Goal: Information Seeking & Learning: Learn about a topic

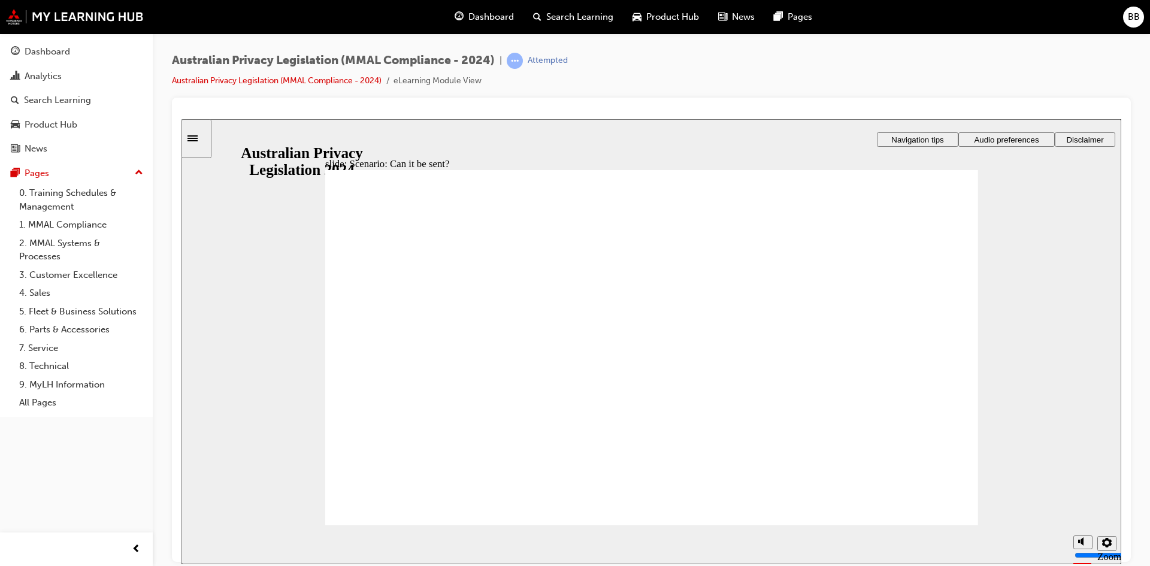
radio input "true"
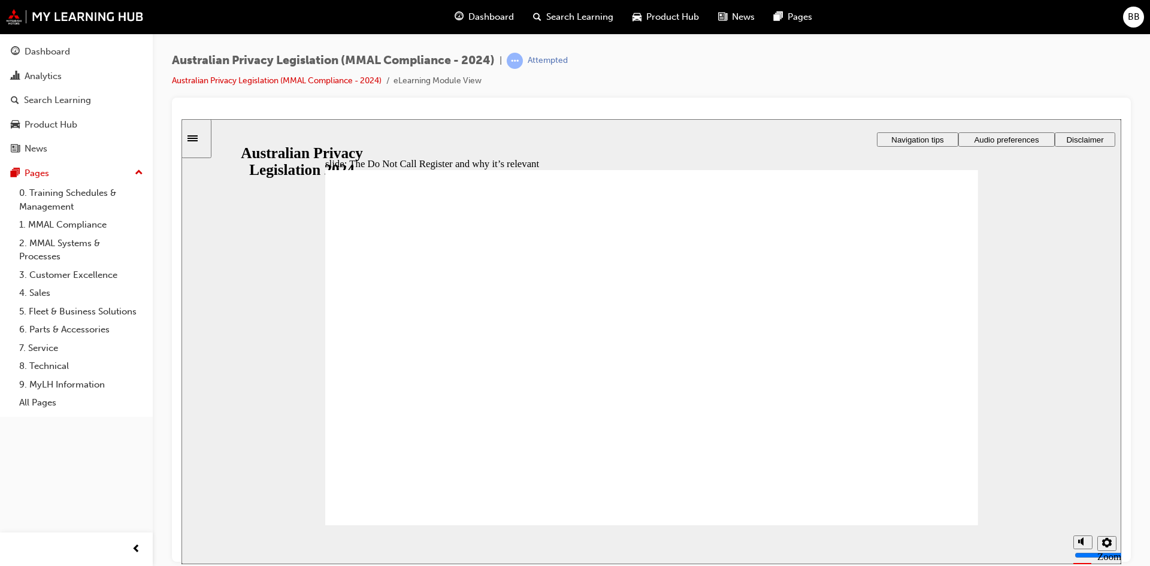
drag, startPoint x: 775, startPoint y: 380, endPoint x: 769, endPoint y: 390, distance: 11.8
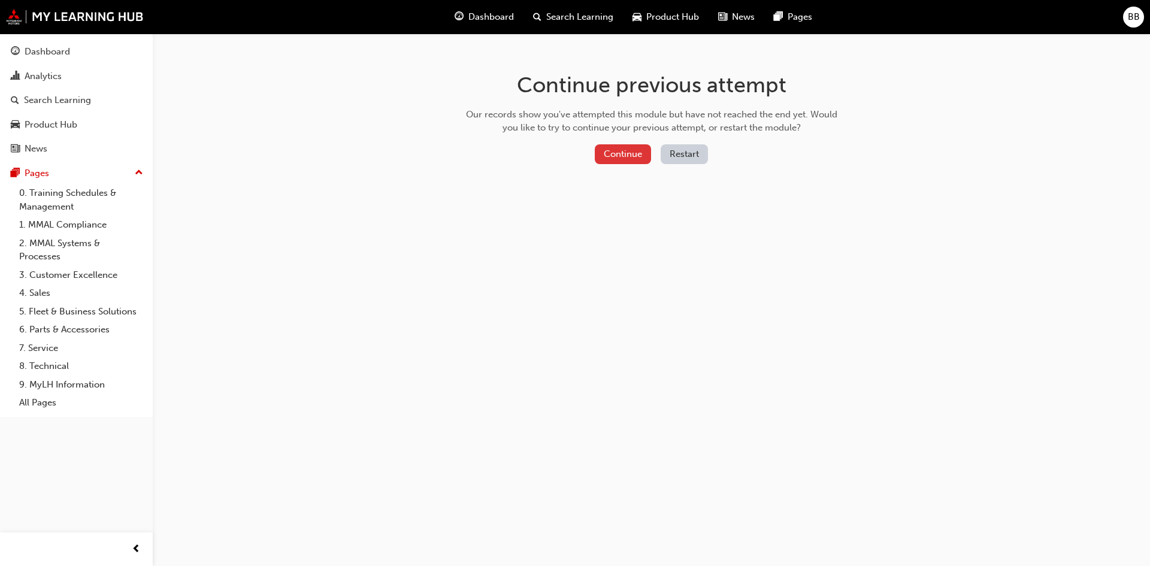
click at [646, 148] on button "Continue" at bounding box center [623, 154] width 56 height 20
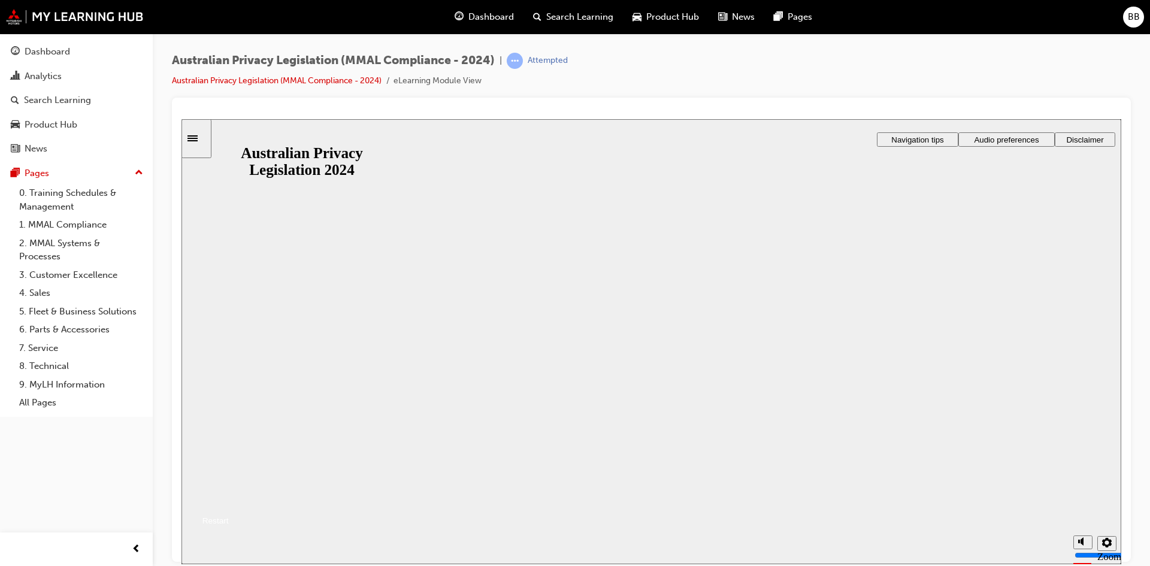
click at [229, 498] on button "Resume" at bounding box center [205, 506] width 47 height 16
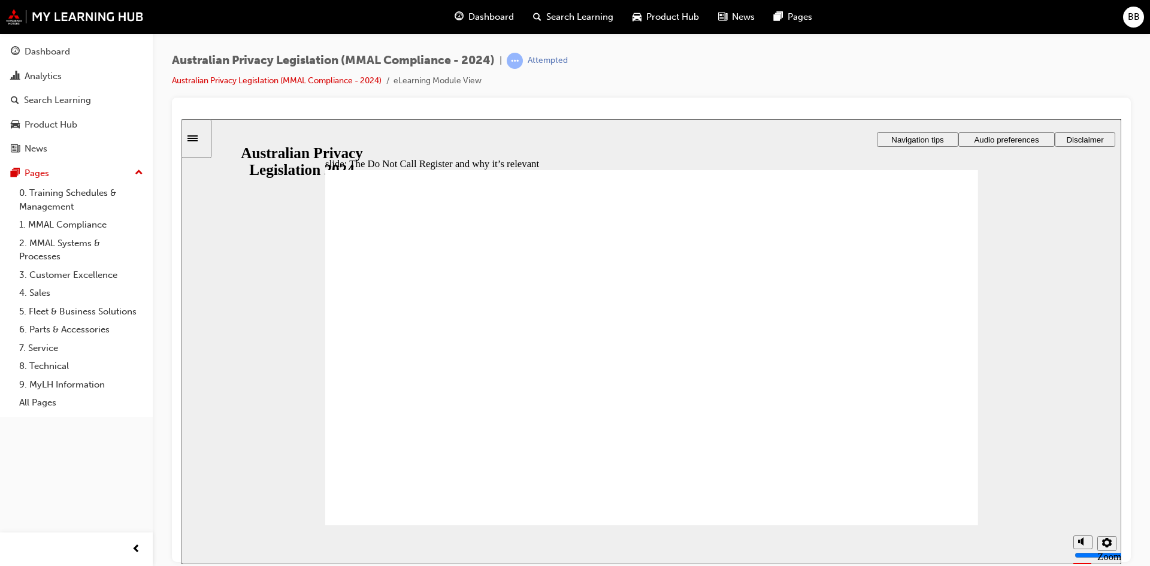
radio input "true"
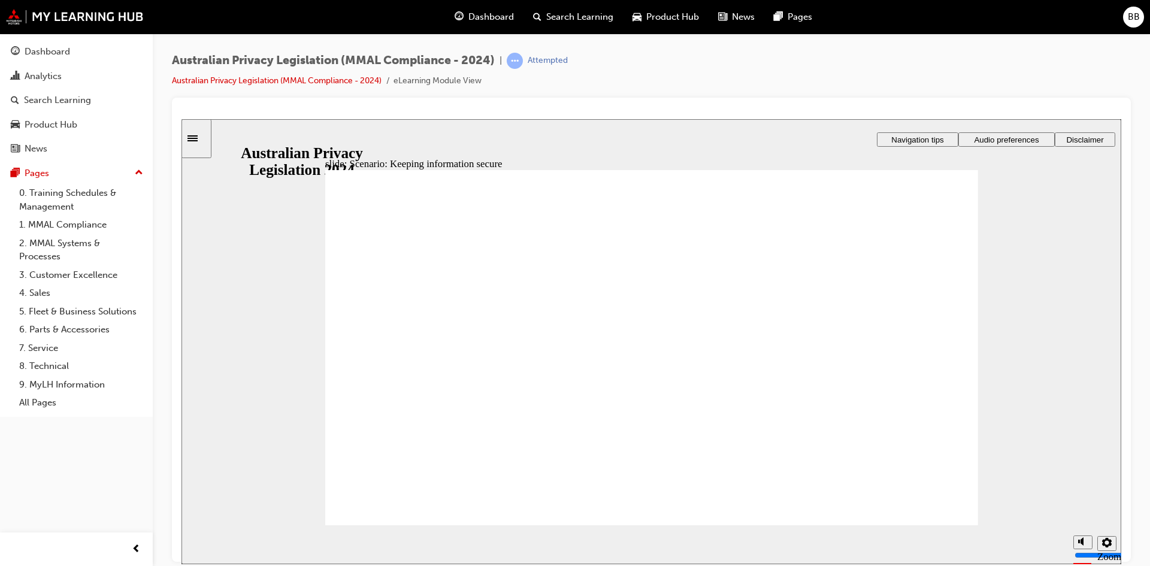
radio input "true"
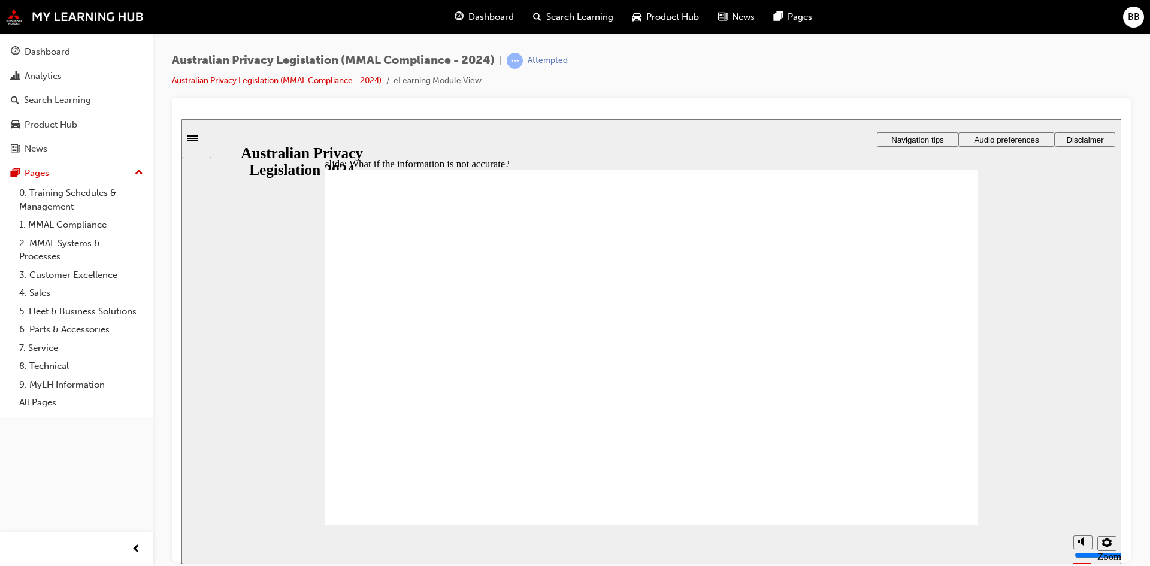
drag, startPoint x: 572, startPoint y: 306, endPoint x: 694, endPoint y: 304, distance: 122.8
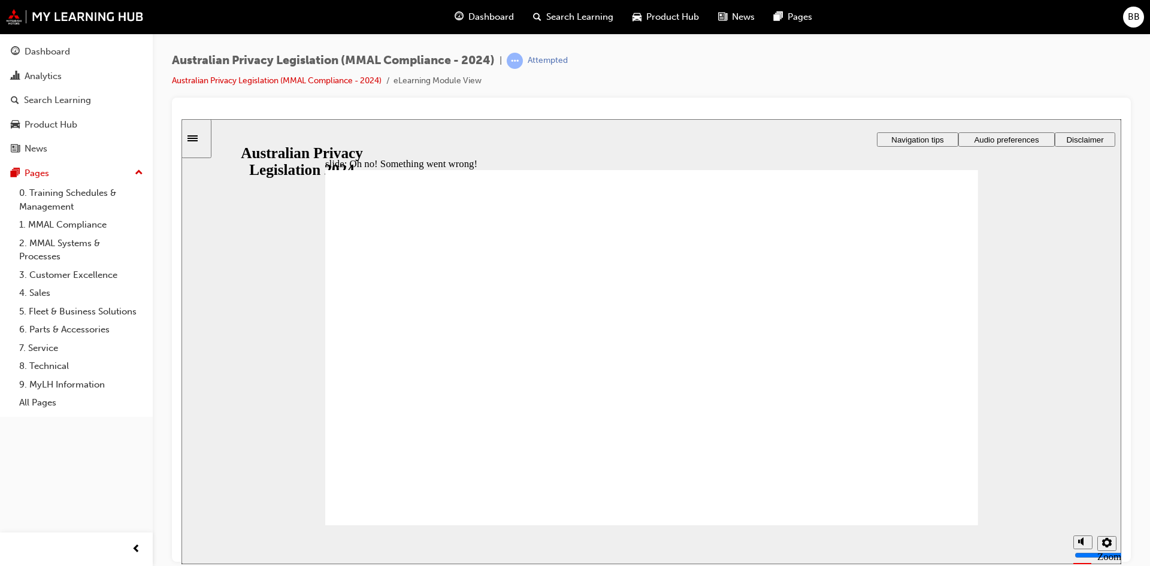
radio input "true"
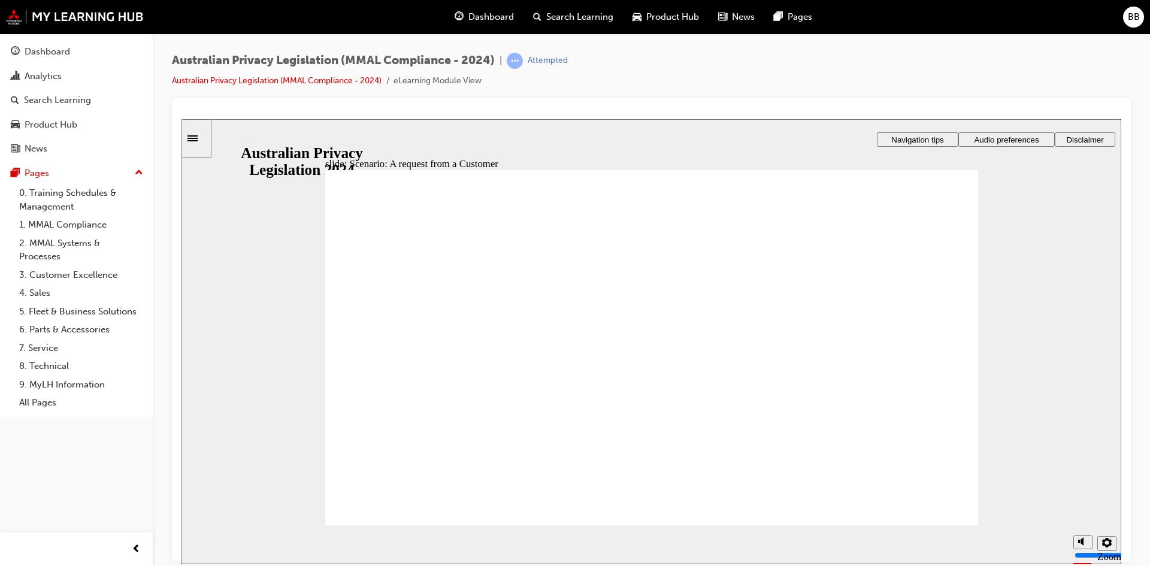
radio input "true"
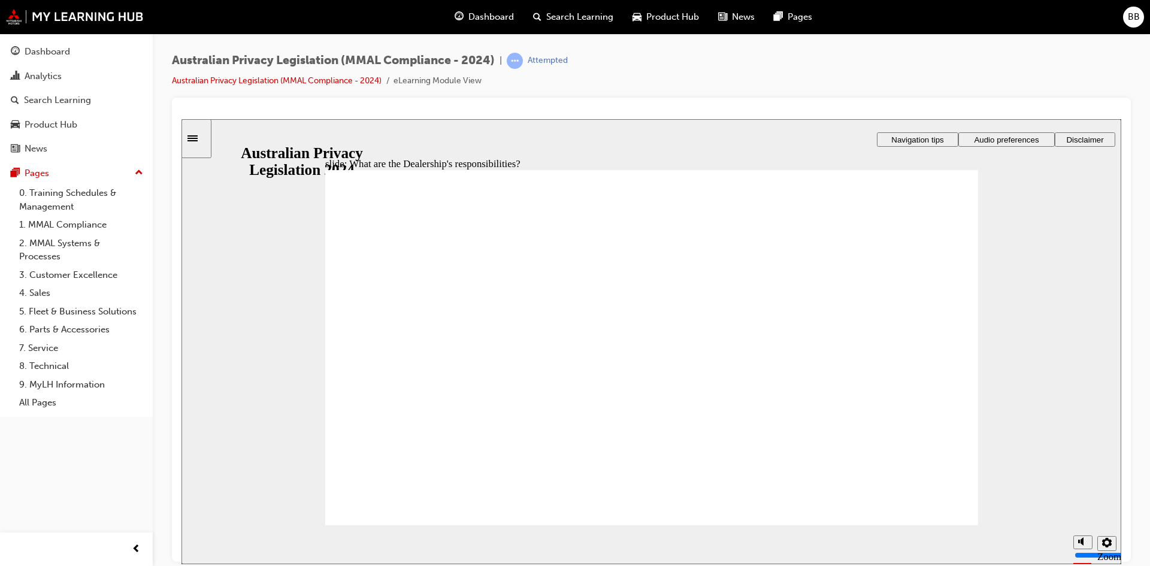
drag, startPoint x: 863, startPoint y: 307, endPoint x: 892, endPoint y: 301, distance: 30.0
drag, startPoint x: 933, startPoint y: 510, endPoint x: 936, endPoint y: 525, distance: 15.3
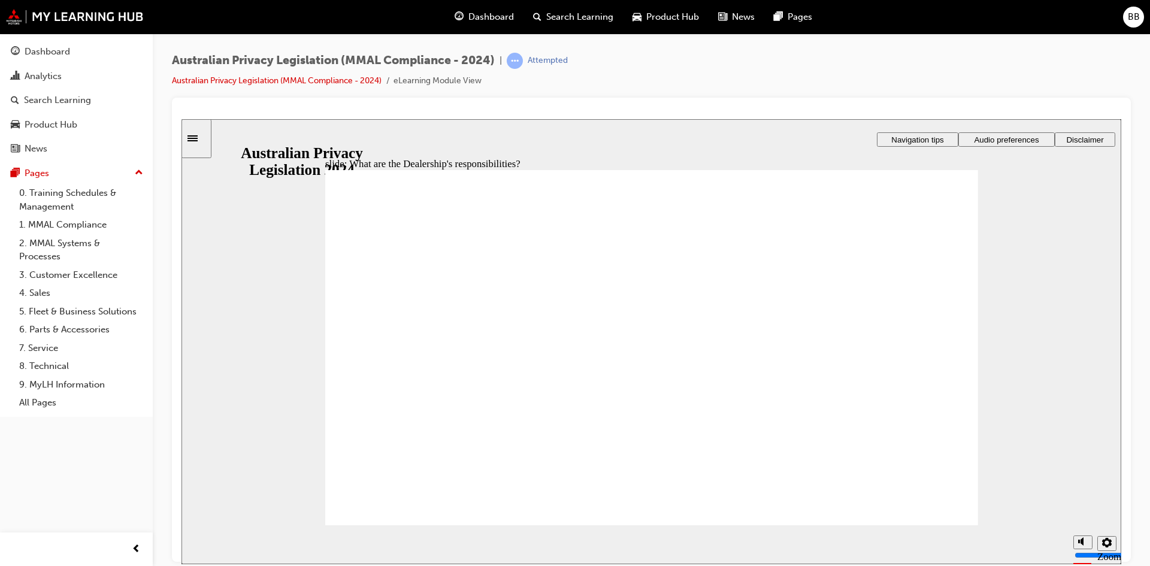
click at [936, 525] on div "slide: What are the Dealership's responsibilities? Rectangle 1 Rectangle 3 What…" at bounding box center [652, 341] width 940 height 445
click at [936, 525] on section "Playback Speed 2 1.75 1.5 1.25 0.75" at bounding box center [652, 544] width 940 height 39
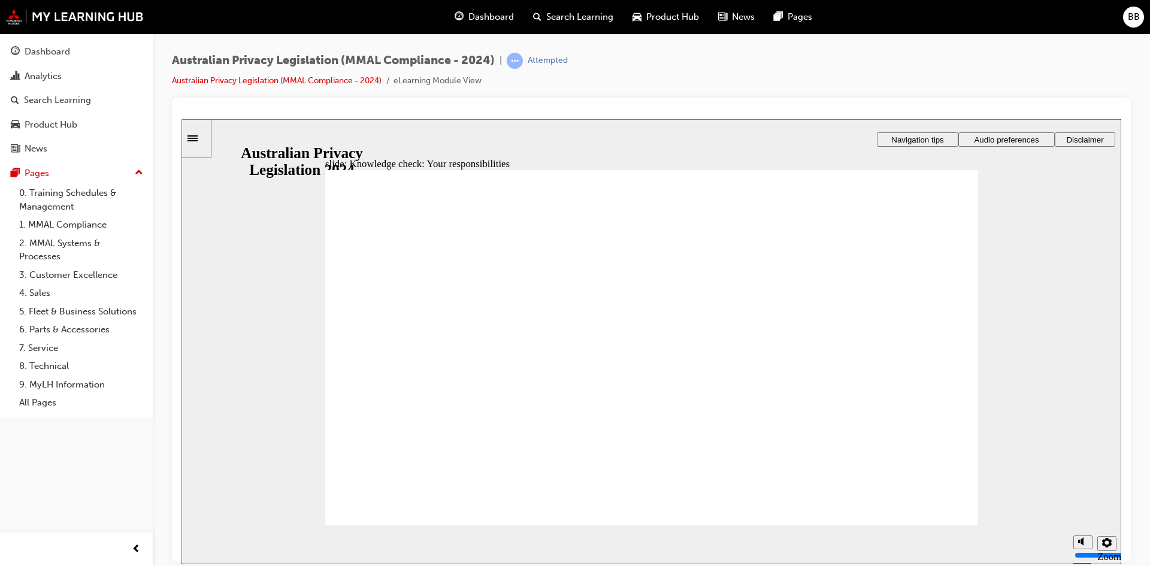
checkbox input "true"
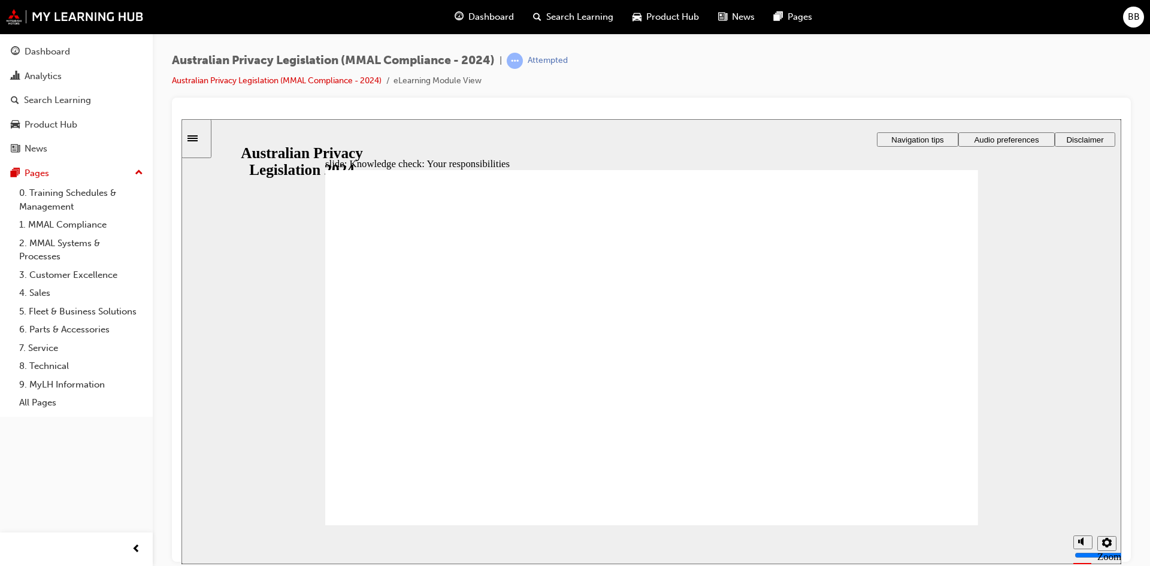
drag, startPoint x: 355, startPoint y: 429, endPoint x: 438, endPoint y: 427, distance: 83.3
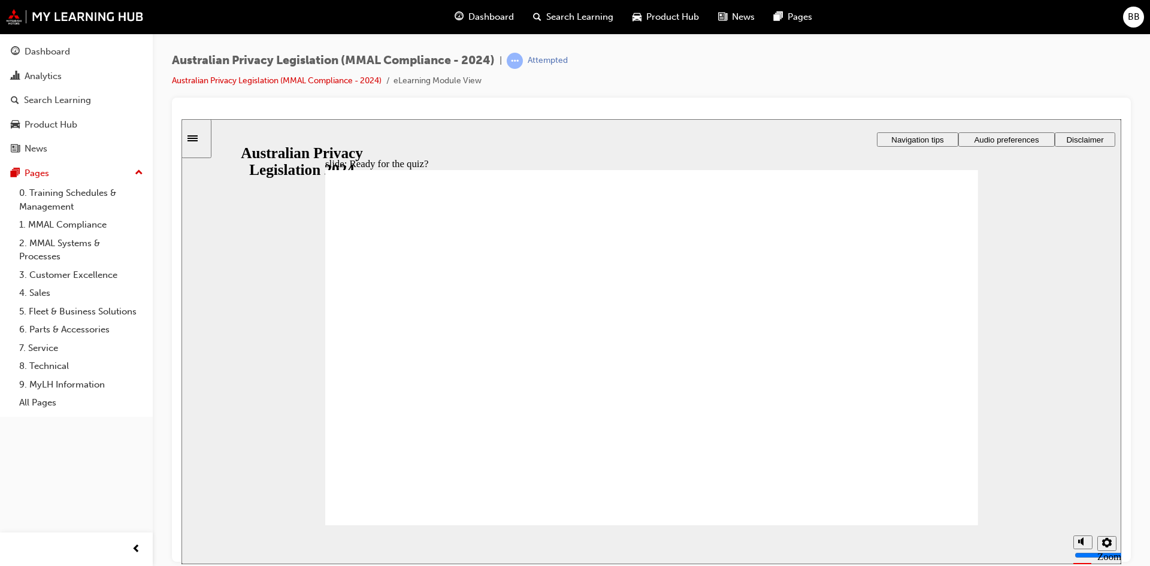
checkbox input "true"
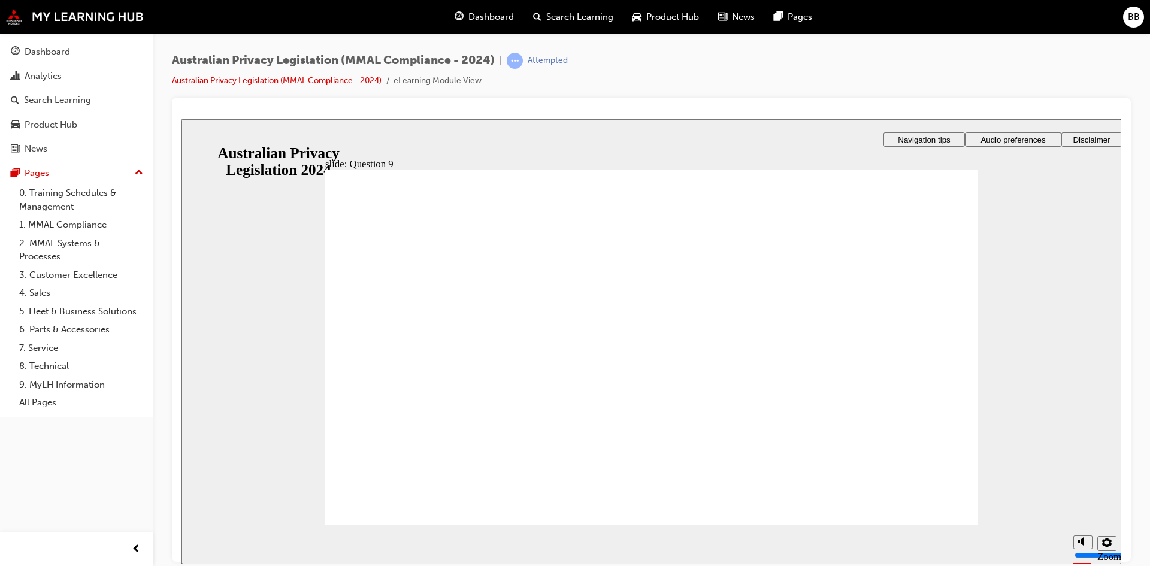
radio input "true"
click at [313, 323] on div "slide: Question 9 Rectangle 1 That's not the best option. The new policy should…" at bounding box center [652, 341] width 940 height 445
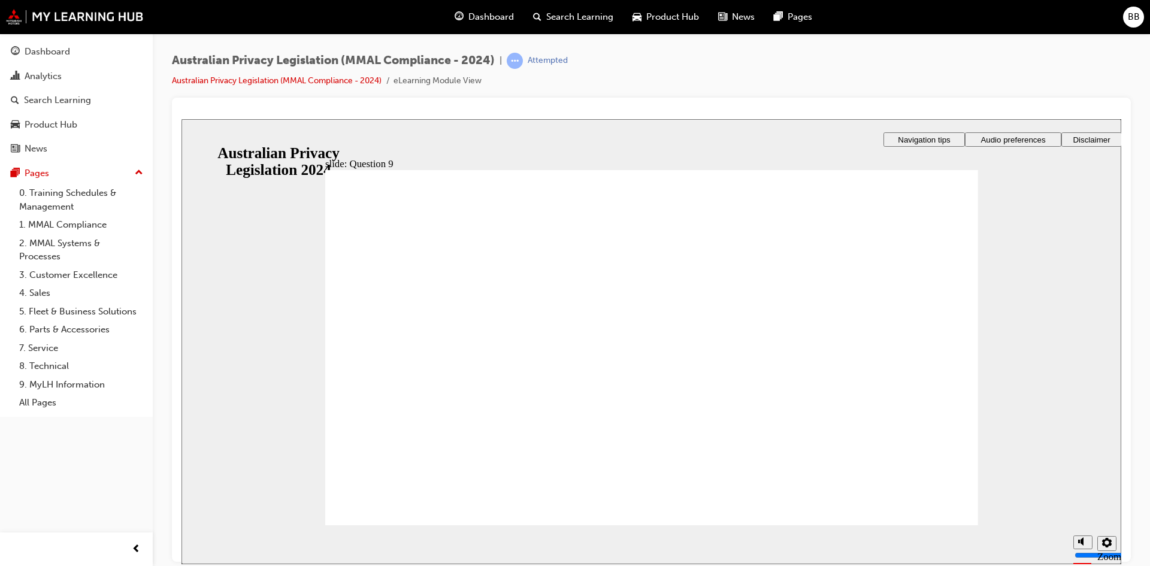
radio input "true"
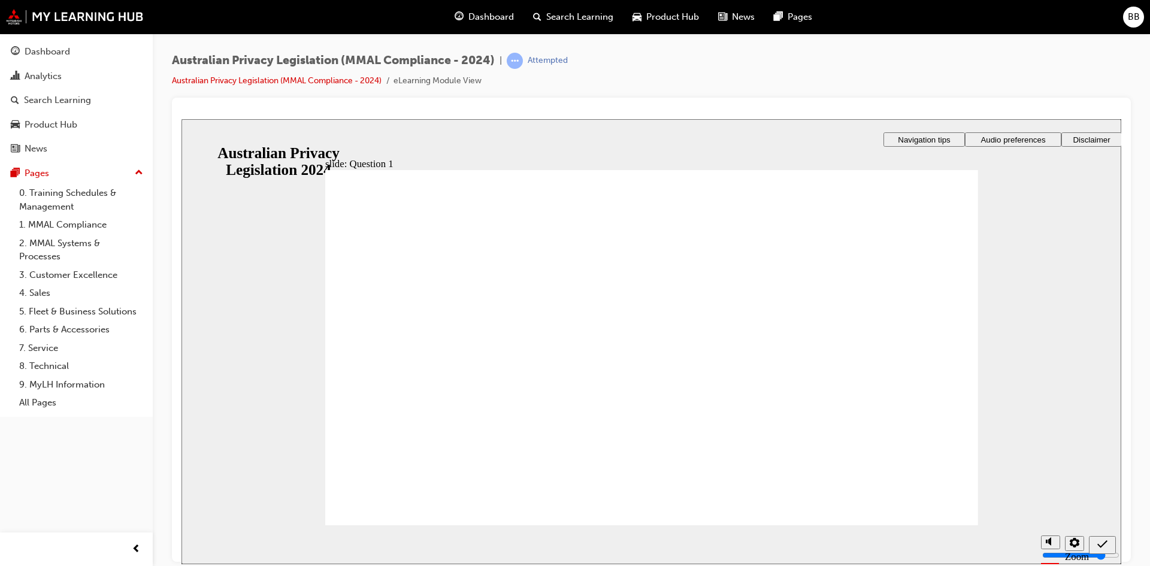
radio input "true"
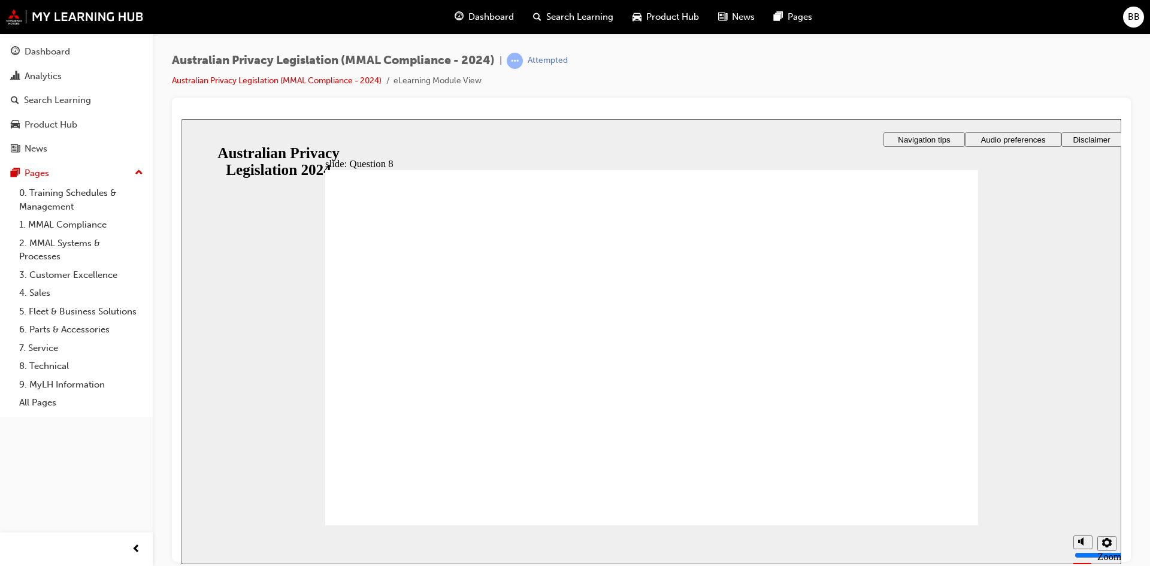
radio input "true"
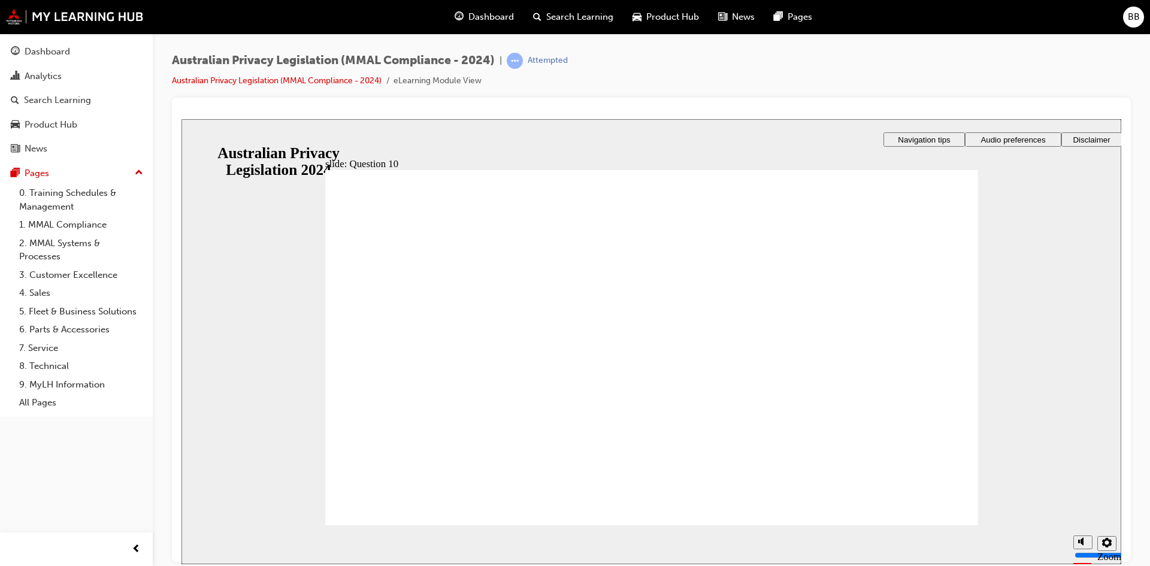
radio input "true"
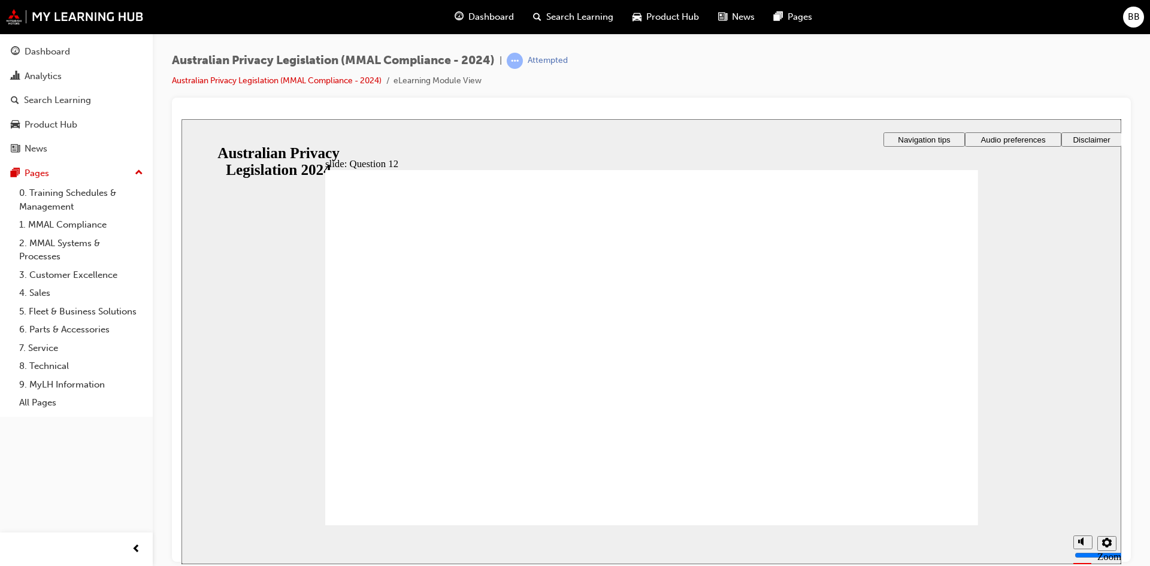
checkbox input "true"
radio input "true"
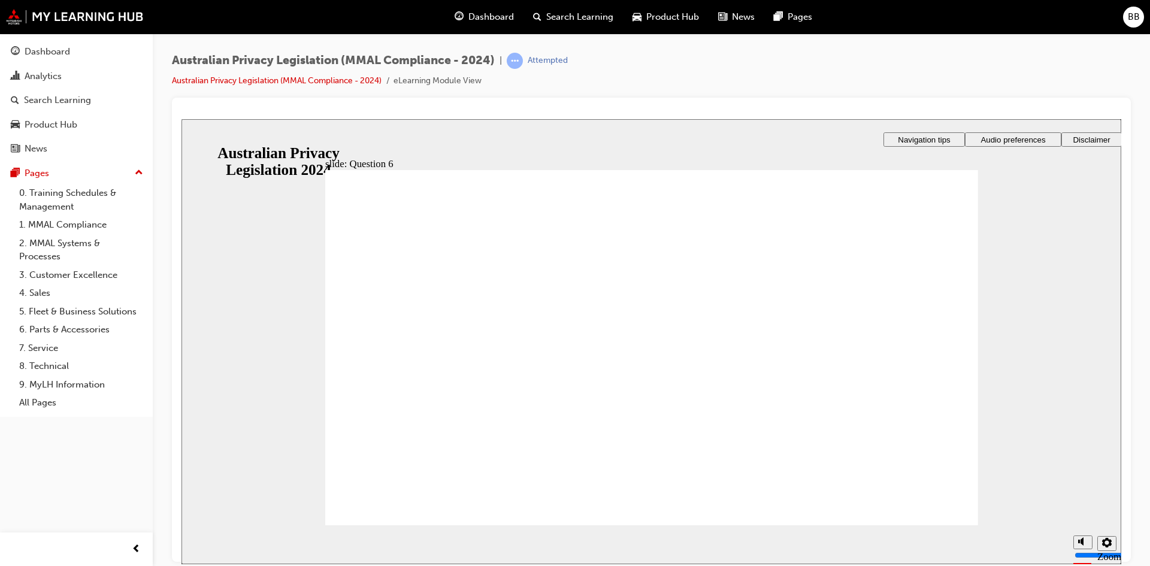
click at [925, 532] on section "Playback Speed 2 1.75 1.5 1.25 0.75" at bounding box center [652, 544] width 940 height 39
radio input "true"
drag, startPoint x: 474, startPoint y: 370, endPoint x: 450, endPoint y: 509, distance: 140.4
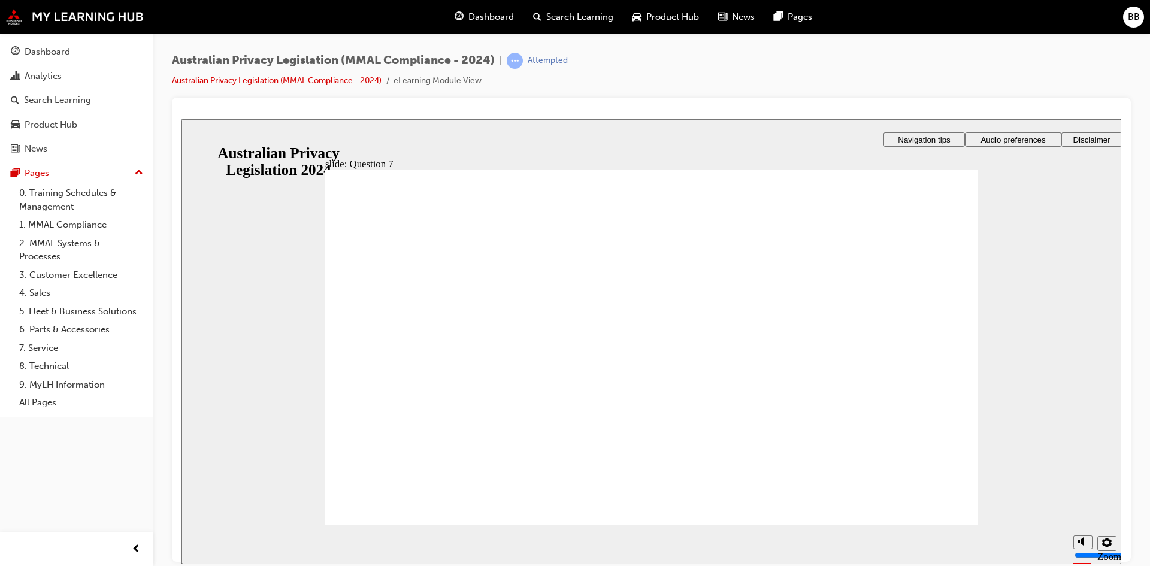
radio input "true"
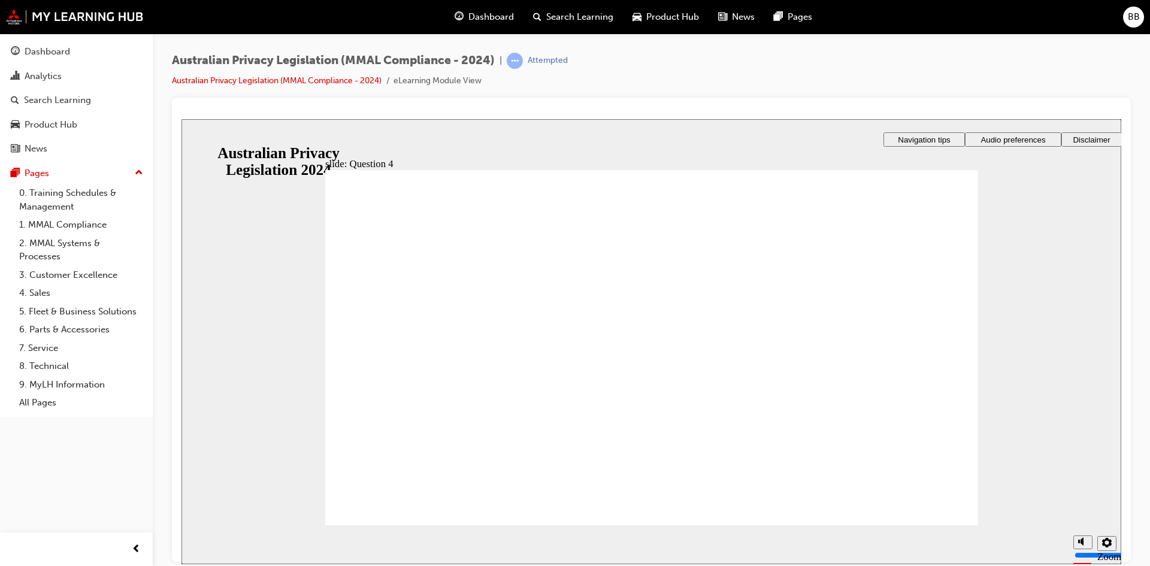
radio input "true"
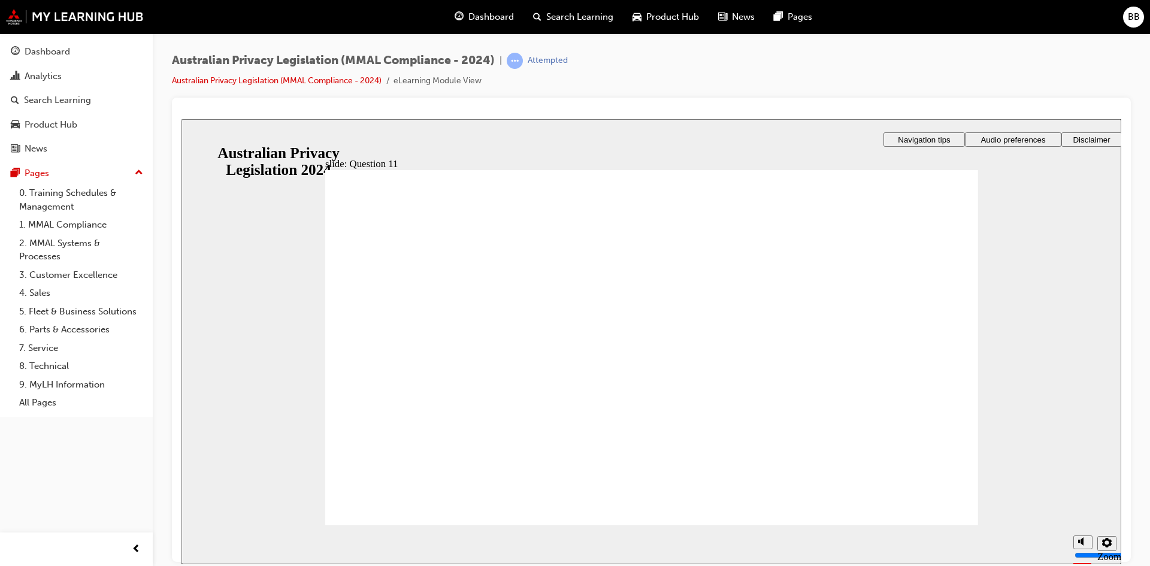
radio input "true"
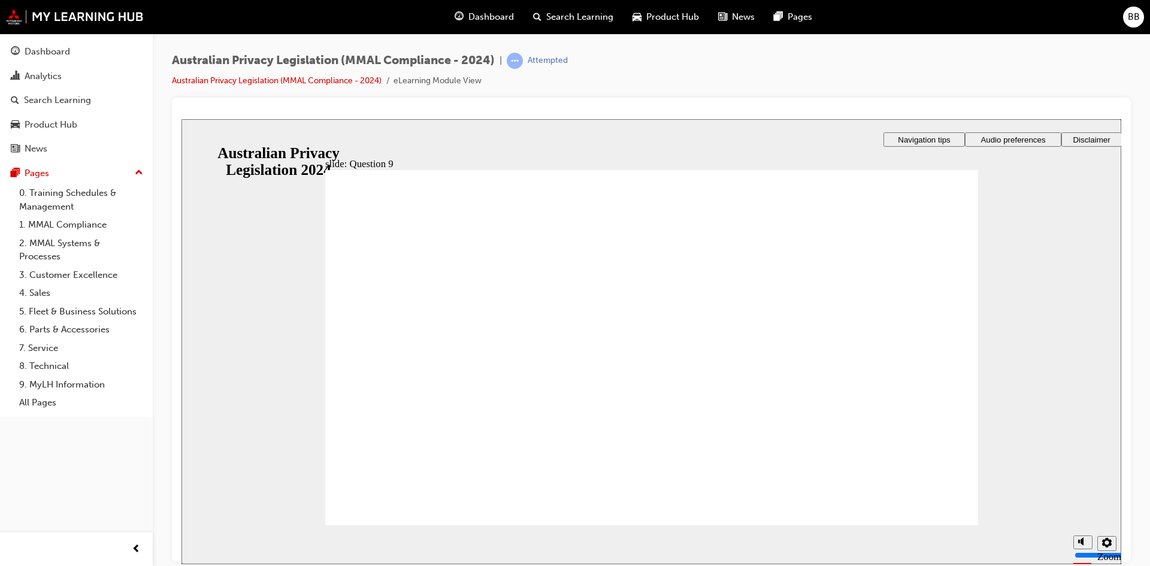
radio input "true"
drag, startPoint x: 530, startPoint y: 303, endPoint x: 411, endPoint y: 511, distance: 239.6
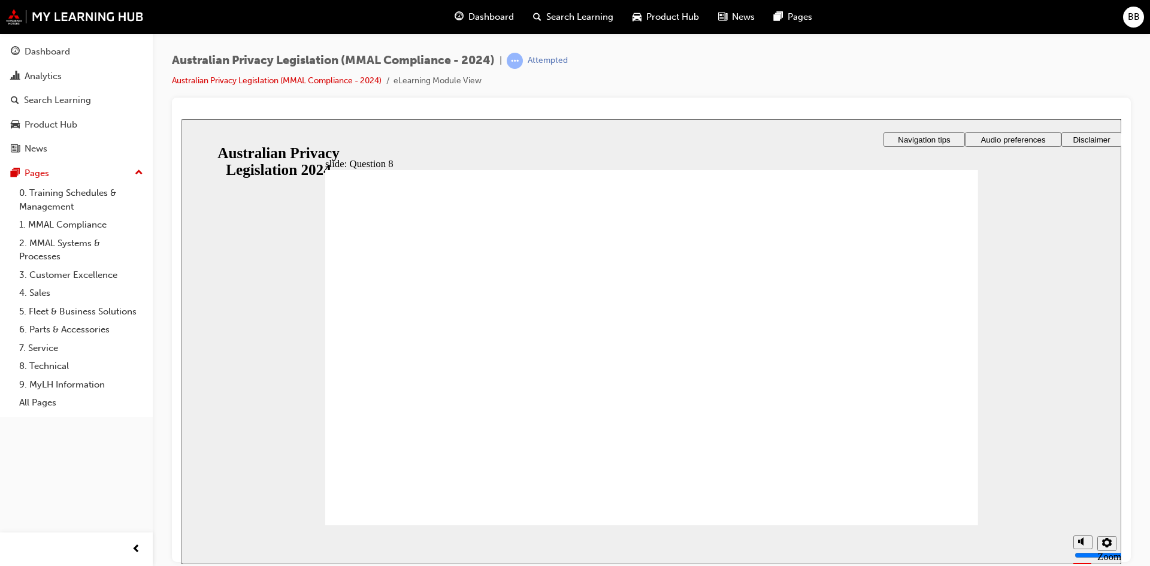
radio input "true"
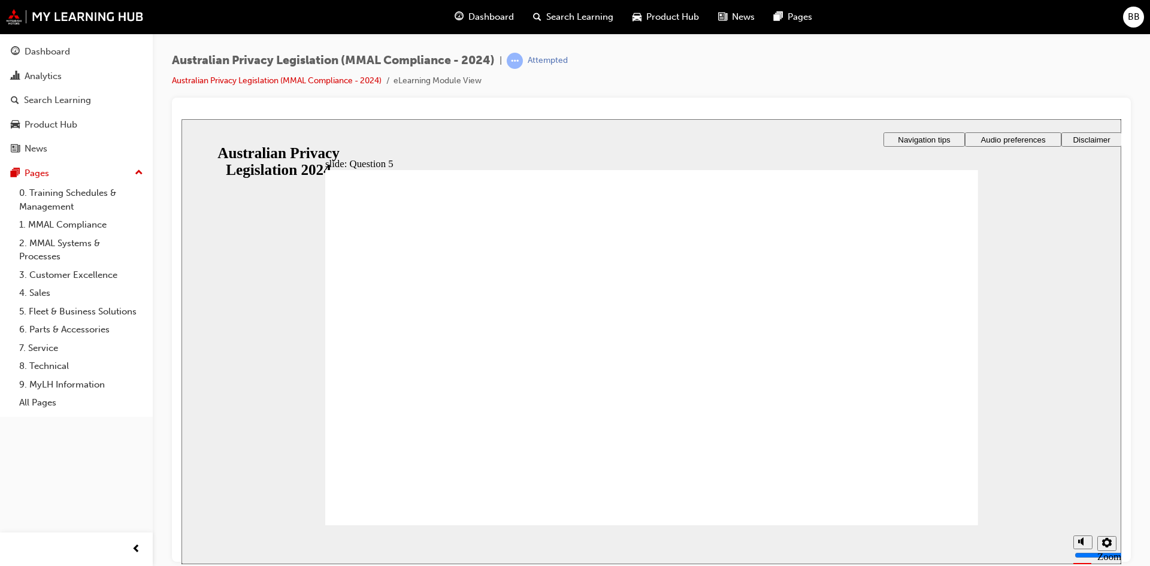
radio input "true"
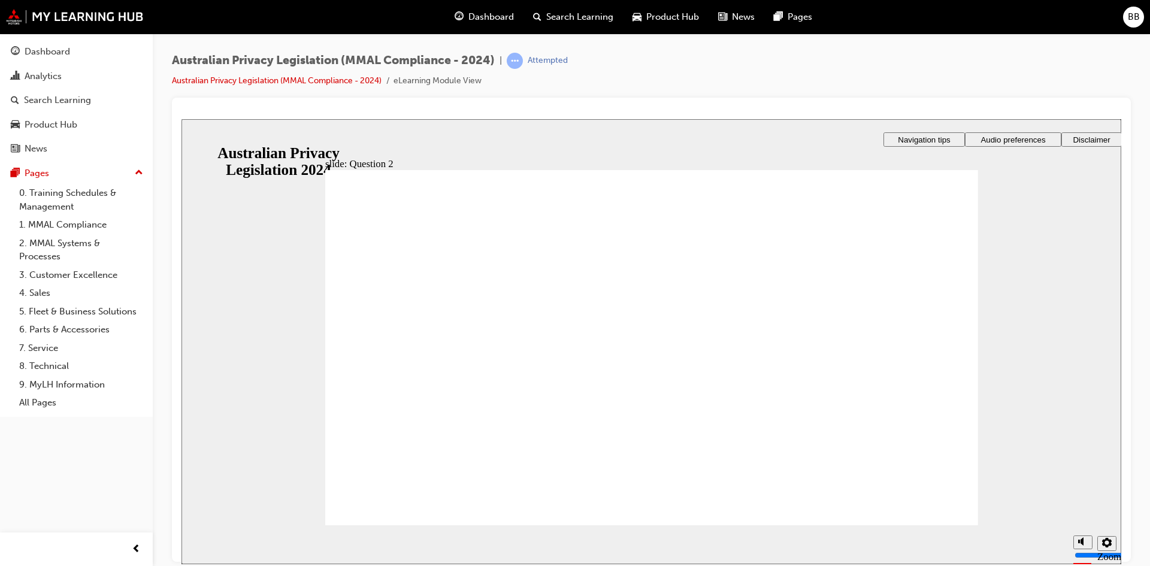
radio input "true"
click at [413, 533] on section "Playback Speed 2 1.75 1.5 1.25 0.75" at bounding box center [652, 544] width 940 height 39
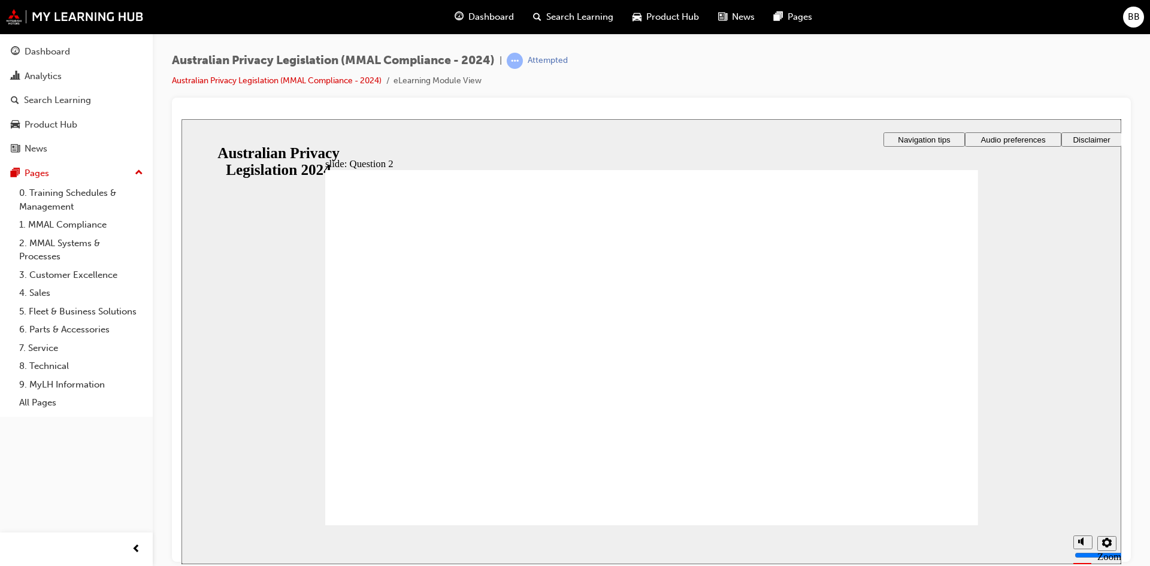
radio input "true"
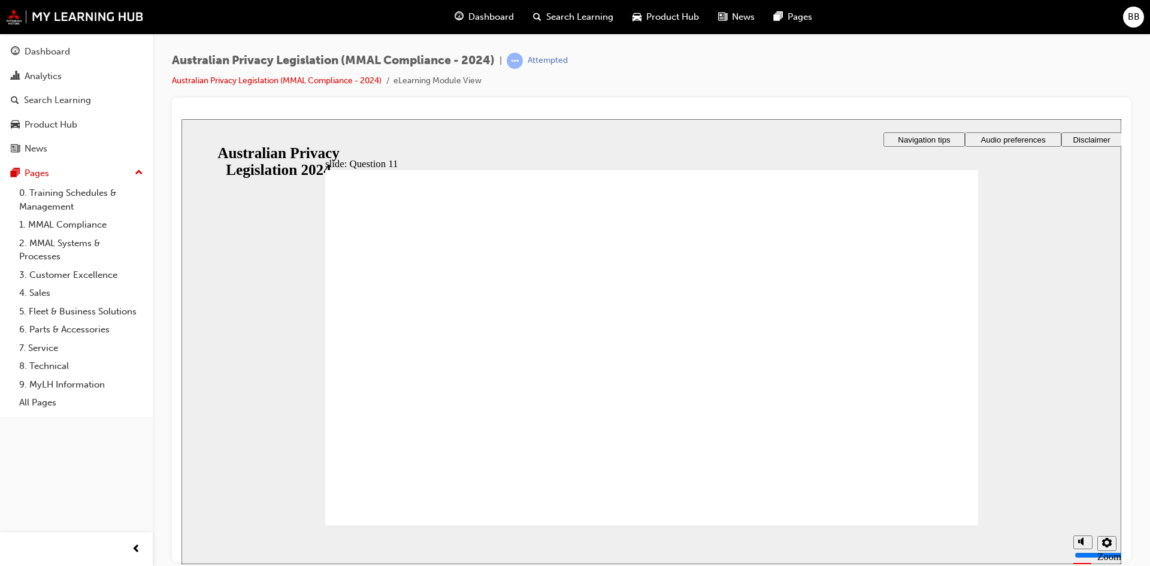
drag, startPoint x: 413, startPoint y: 355, endPoint x: 428, endPoint y: 492, distance: 138.0
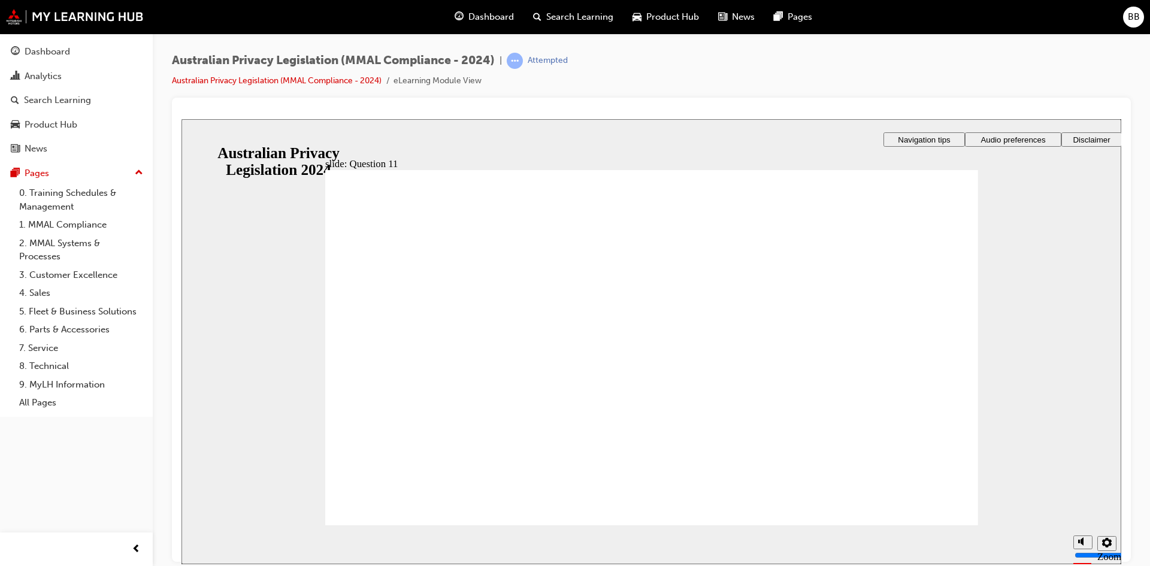
radio input "true"
checkbox input "true"
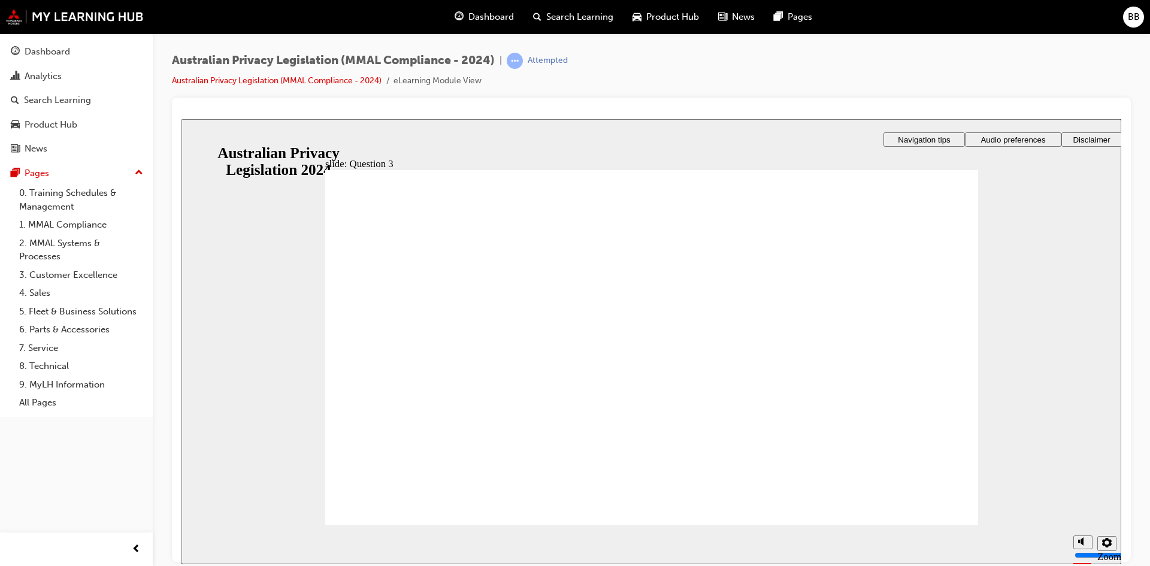
checkbox input "true"
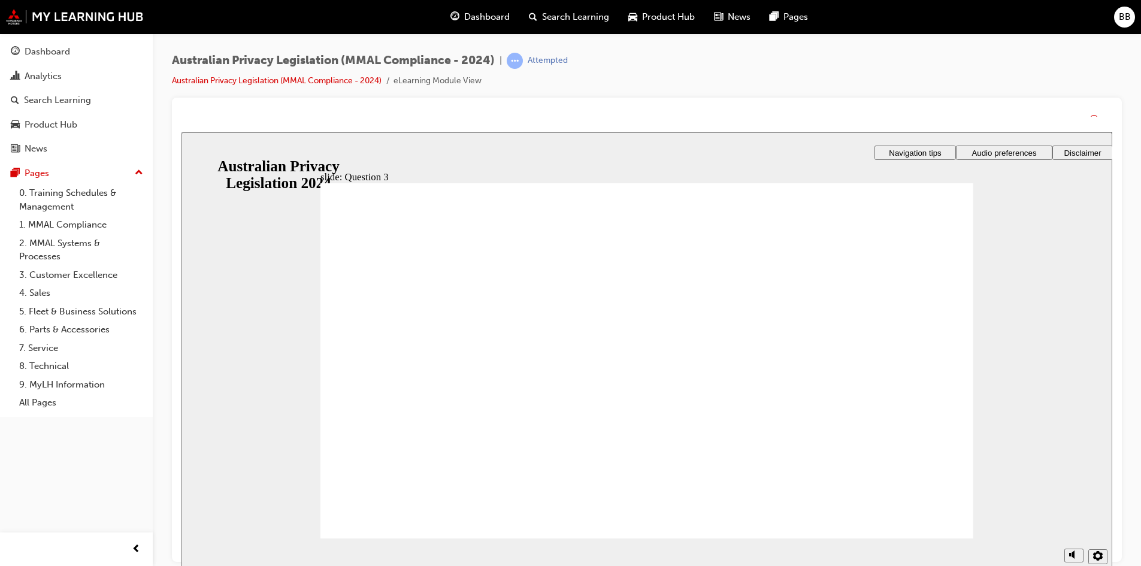
click at [973, 520] on div "slide: Question 3 Rectangle 1 That's right. Anonymity/pseudonyms must be allowe…" at bounding box center [647, 354] width 931 height 445
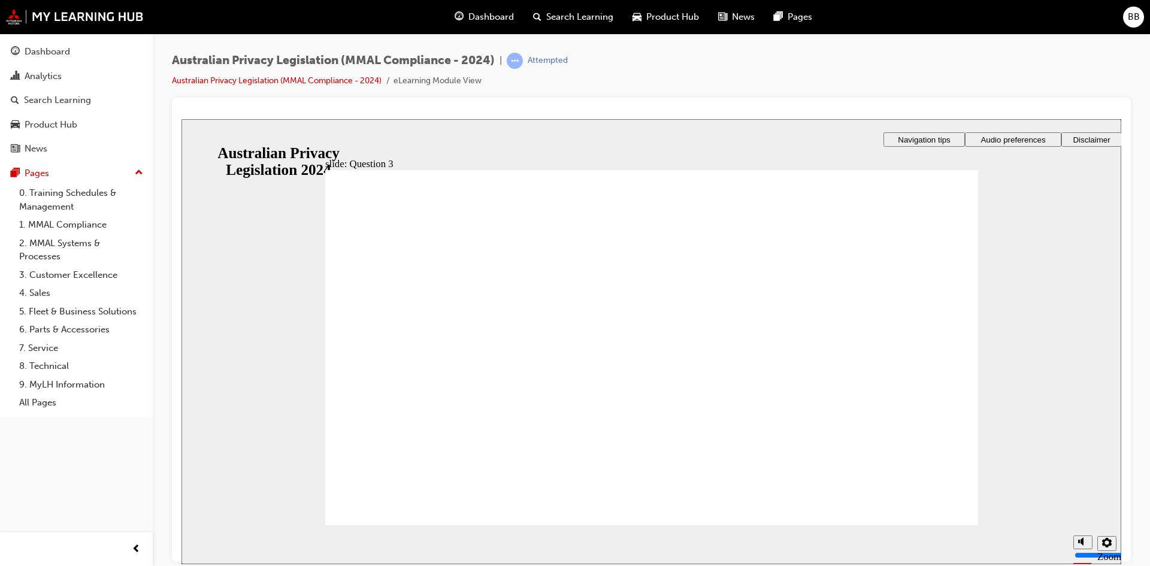
radio input "true"
drag, startPoint x: 563, startPoint y: 418, endPoint x: 413, endPoint y: 497, distance: 169.6
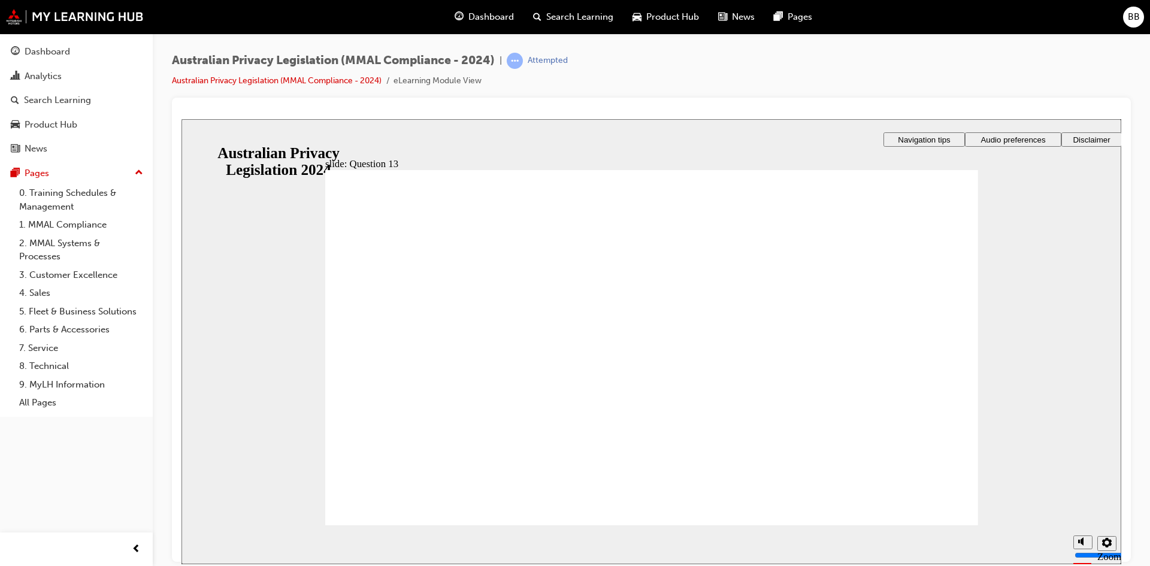
checkbox input "true"
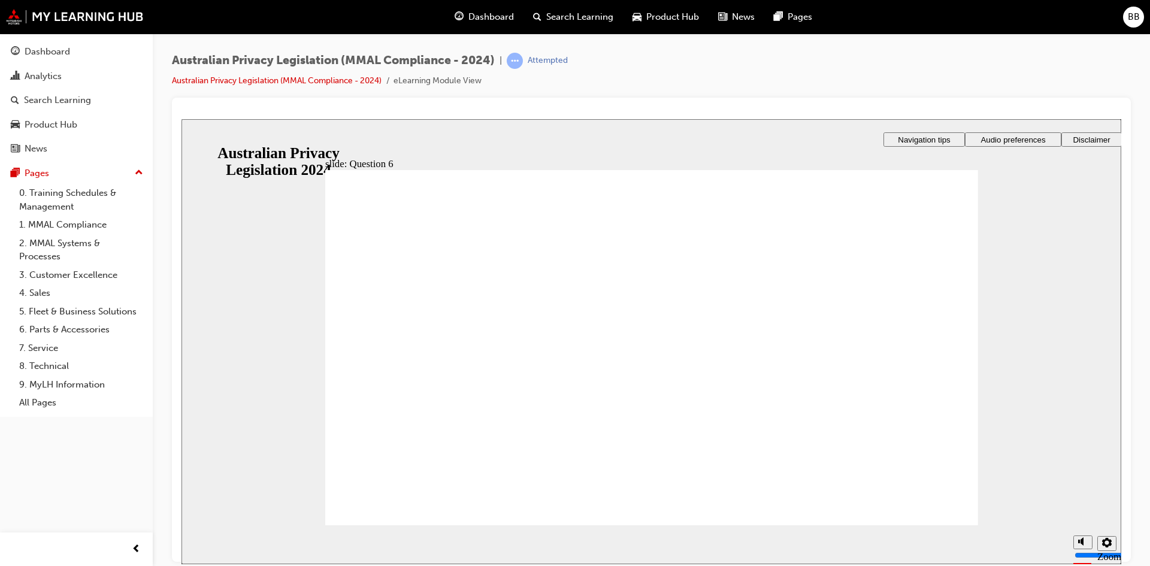
radio input "true"
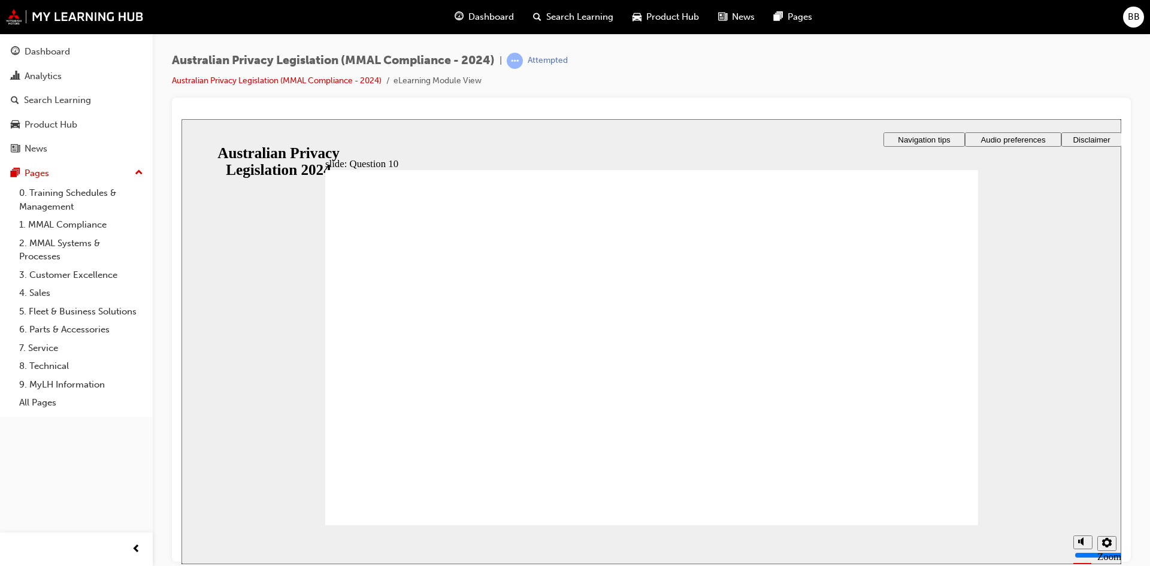
radio input "true"
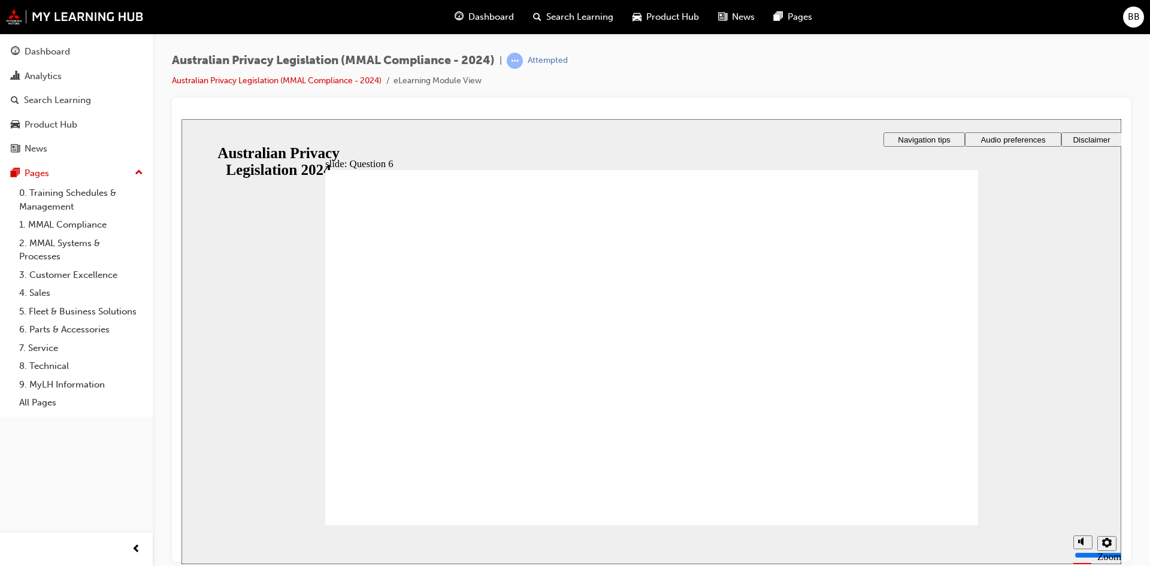
radio input "true"
checkbox input "true"
drag, startPoint x: 453, startPoint y: 486, endPoint x: 447, endPoint y: 489, distance: 6.2
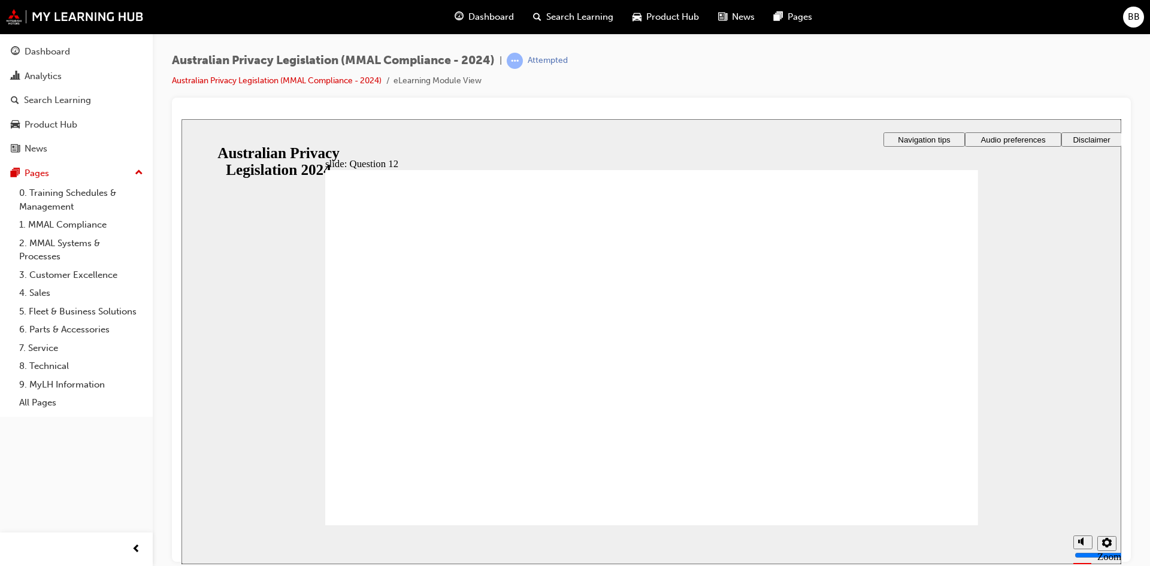
drag, startPoint x: 941, startPoint y: 487, endPoint x: 924, endPoint y: 502, distance: 22.5
radio input "true"
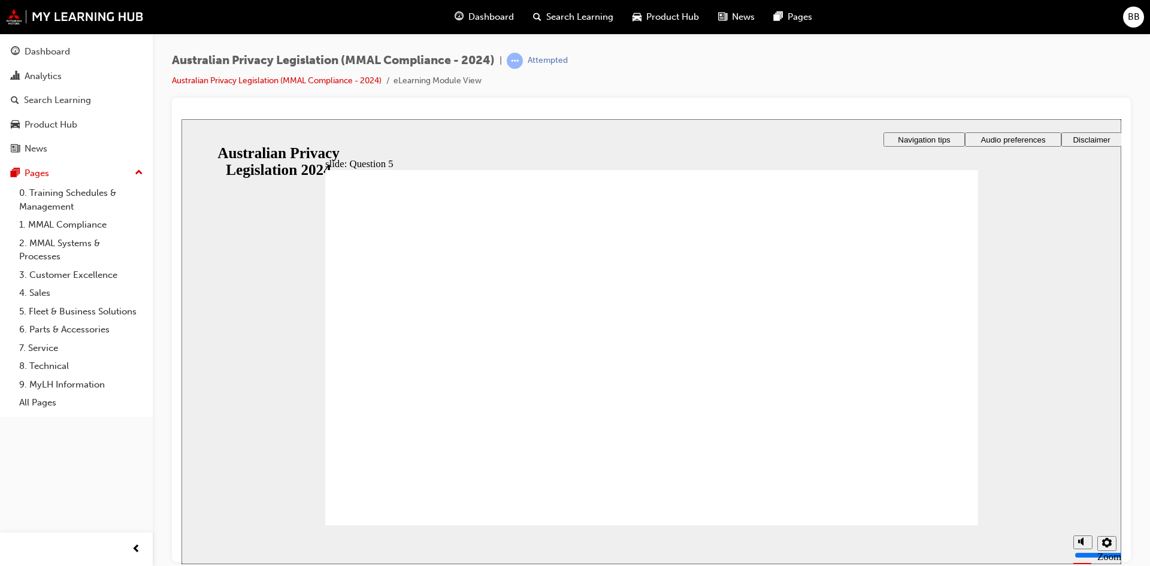
radio input "true"
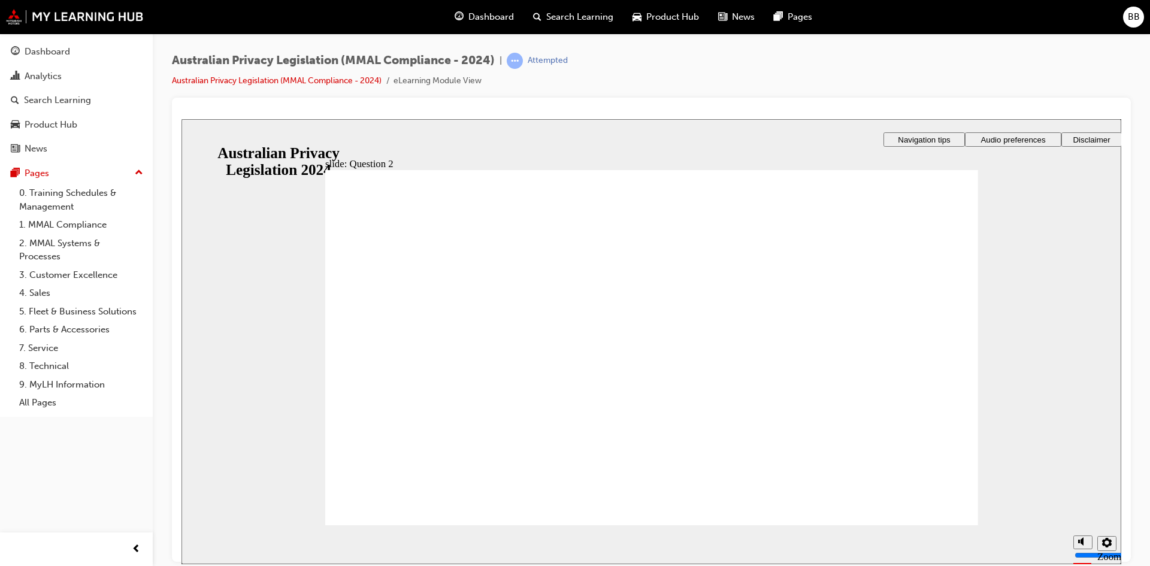
radio input "true"
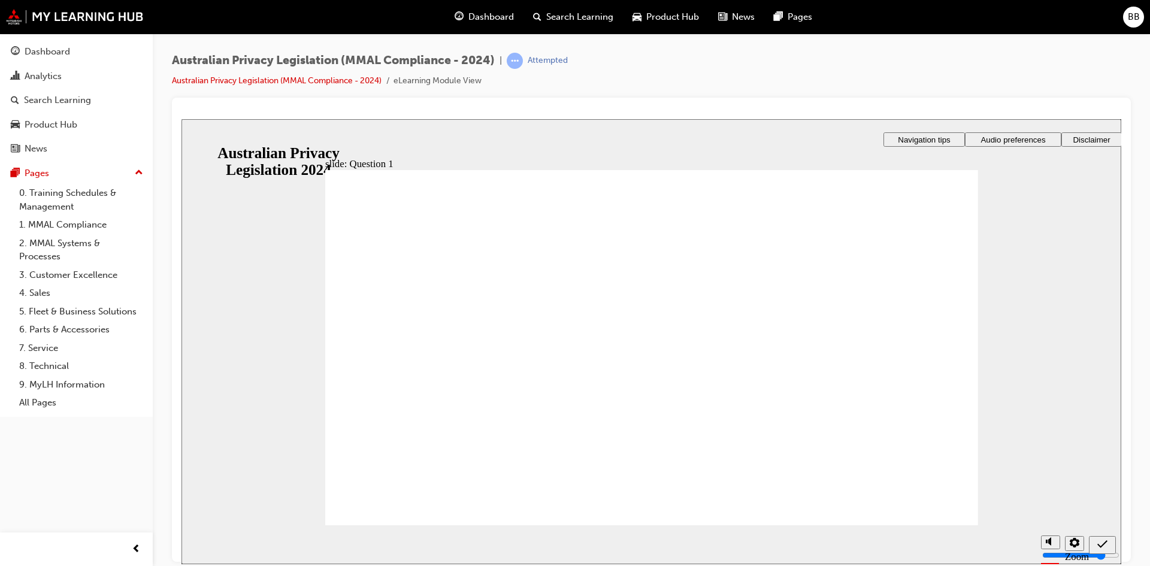
radio input "true"
drag, startPoint x: 427, startPoint y: 391, endPoint x: 415, endPoint y: 492, distance: 101.4
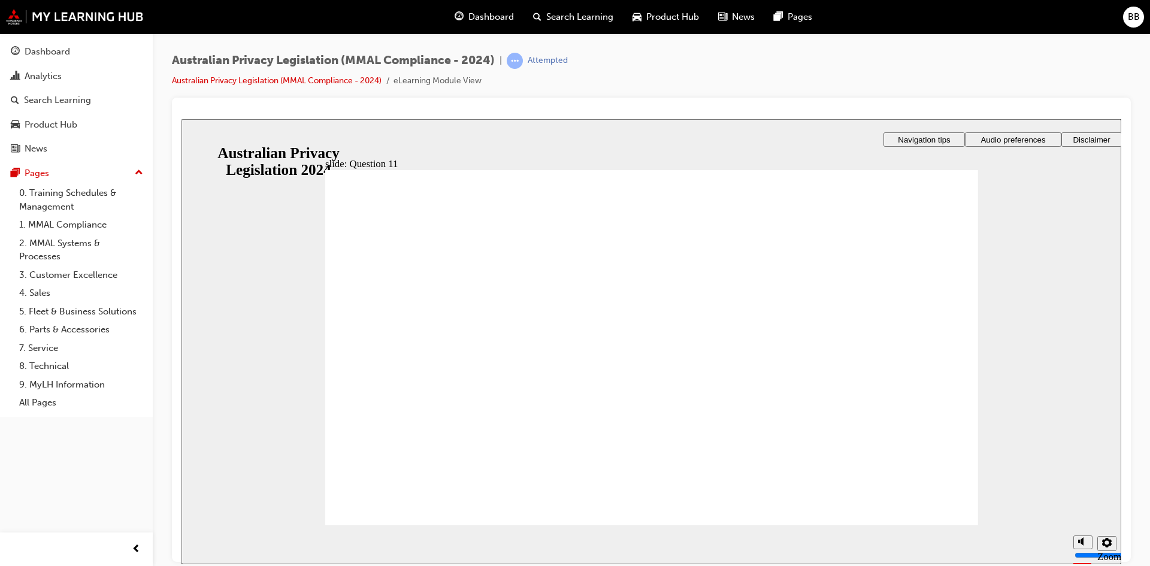
radio input "true"
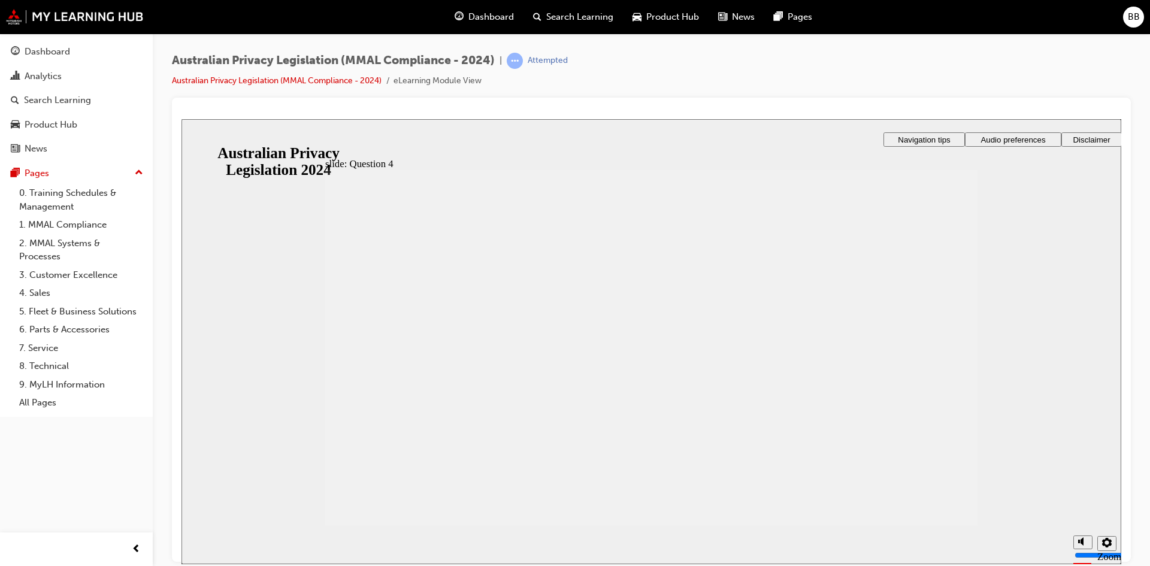
radio input "true"
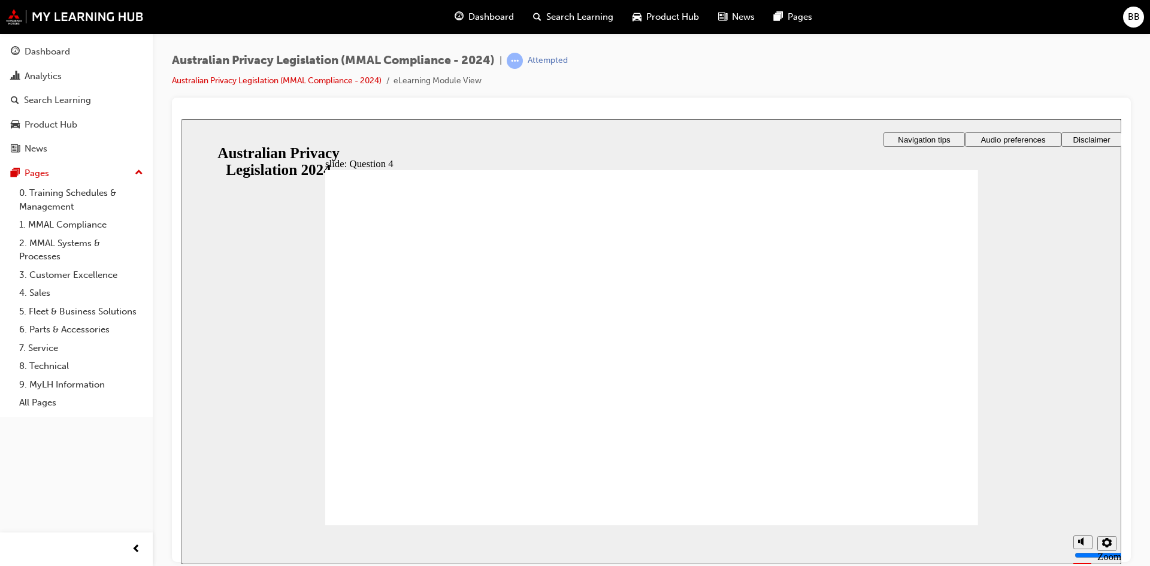
drag, startPoint x: 422, startPoint y: 501, endPoint x: 428, endPoint y: 501, distance: 6.0
radio input "true"
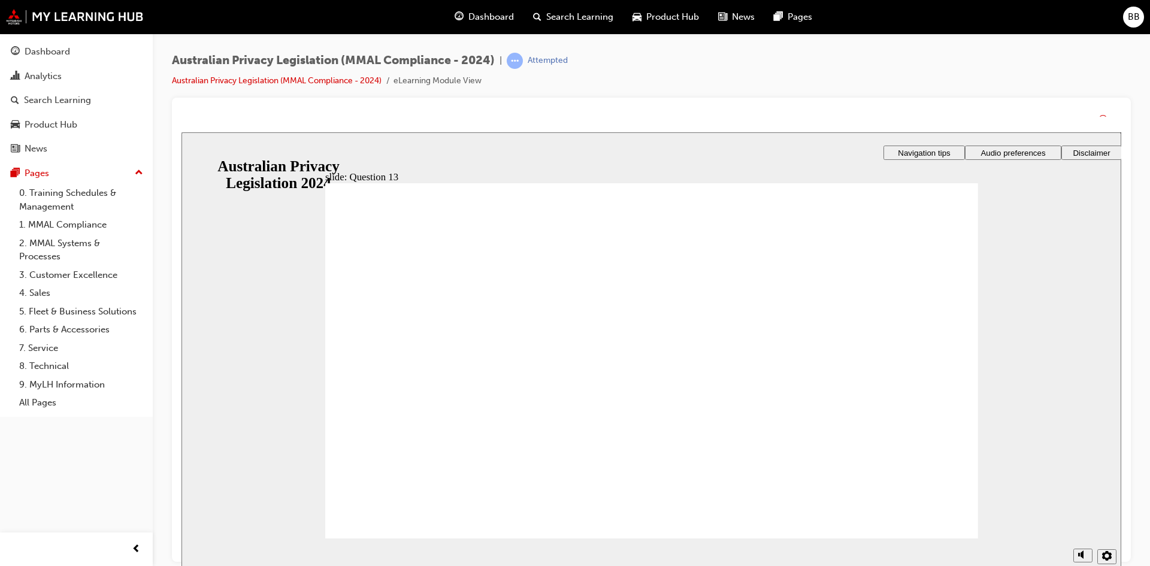
click at [932, 525] on div "slide: Question 13 Rectangle 1 That's not quite right. This type of issue needs…" at bounding box center [652, 354] width 940 height 445
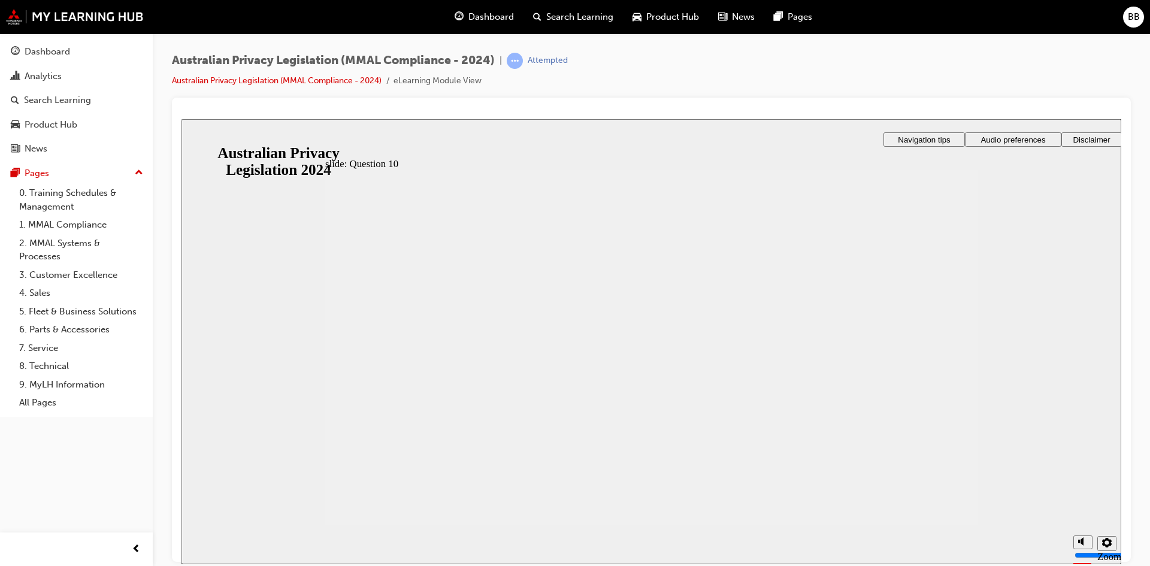
radio input "true"
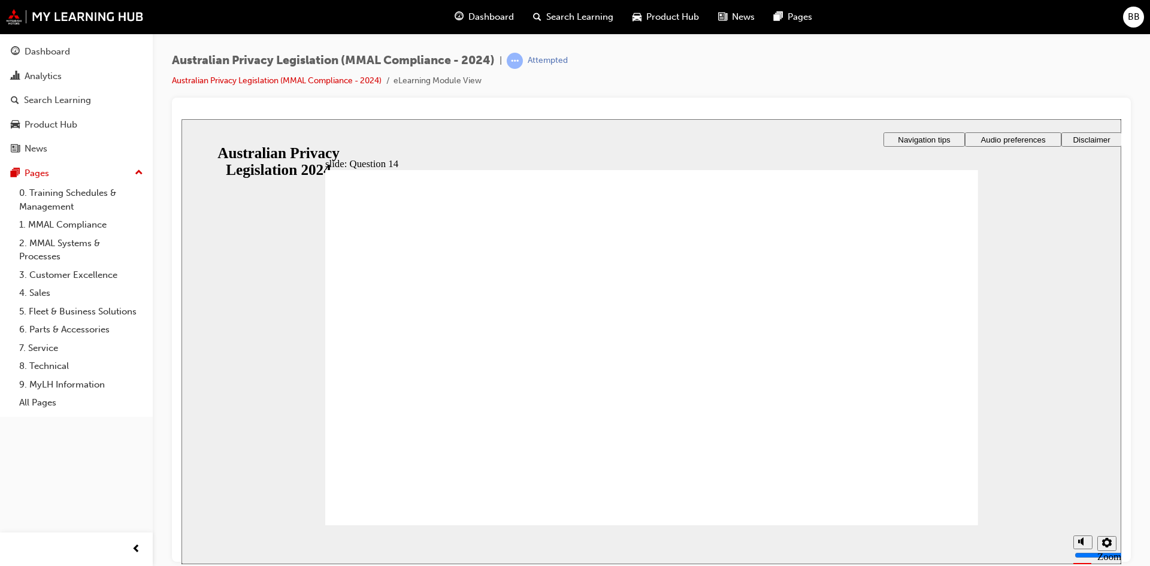
radio input "true"
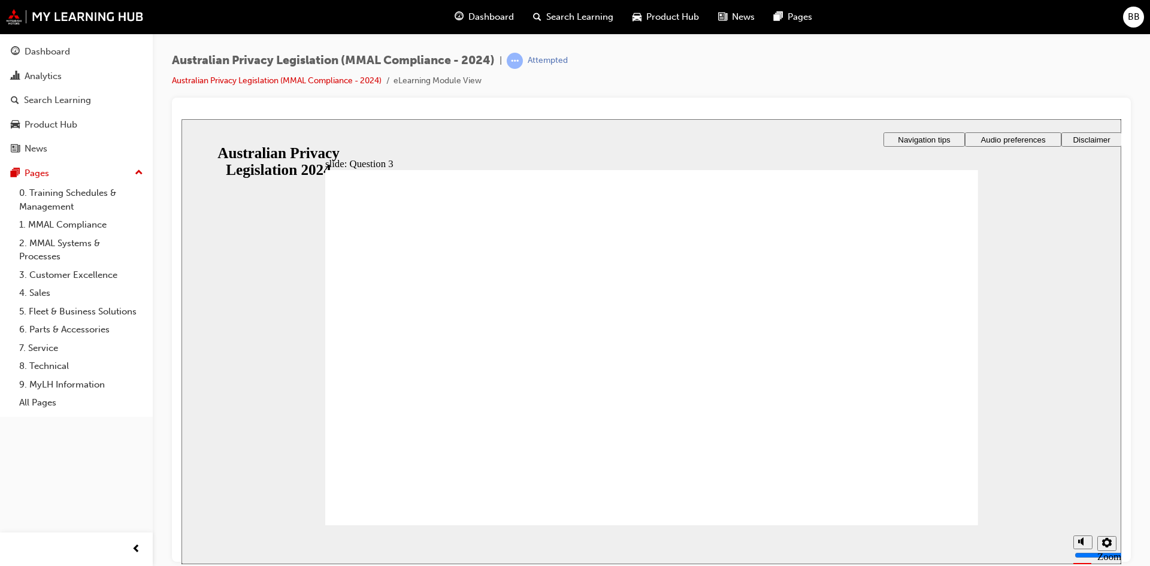
checkbox input "true"
drag, startPoint x: 476, startPoint y: 303, endPoint x: 503, endPoint y: 479, distance: 177.5
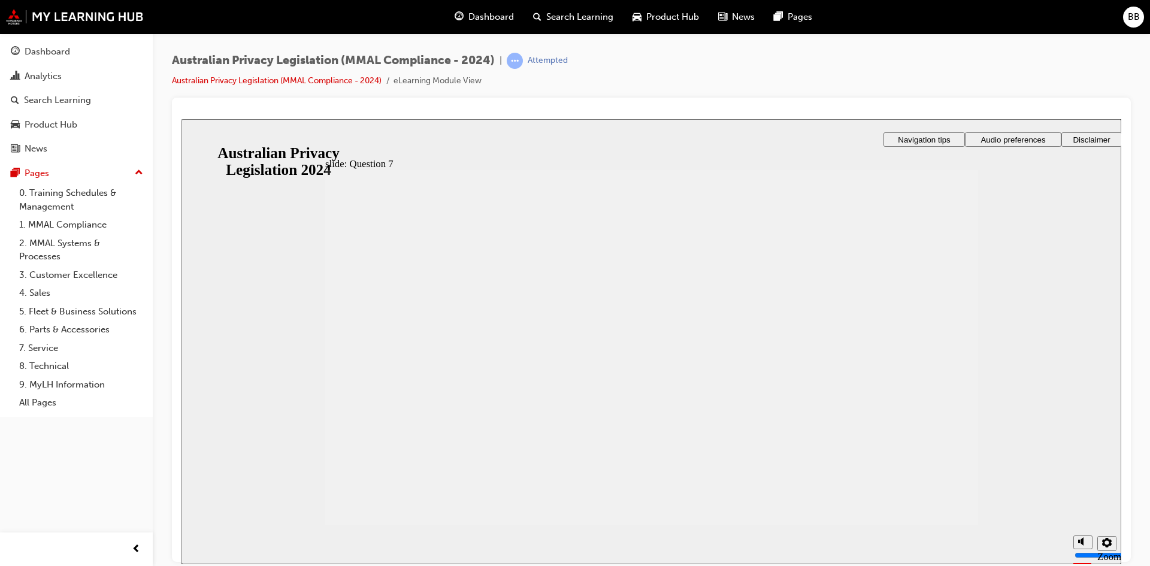
radio input "true"
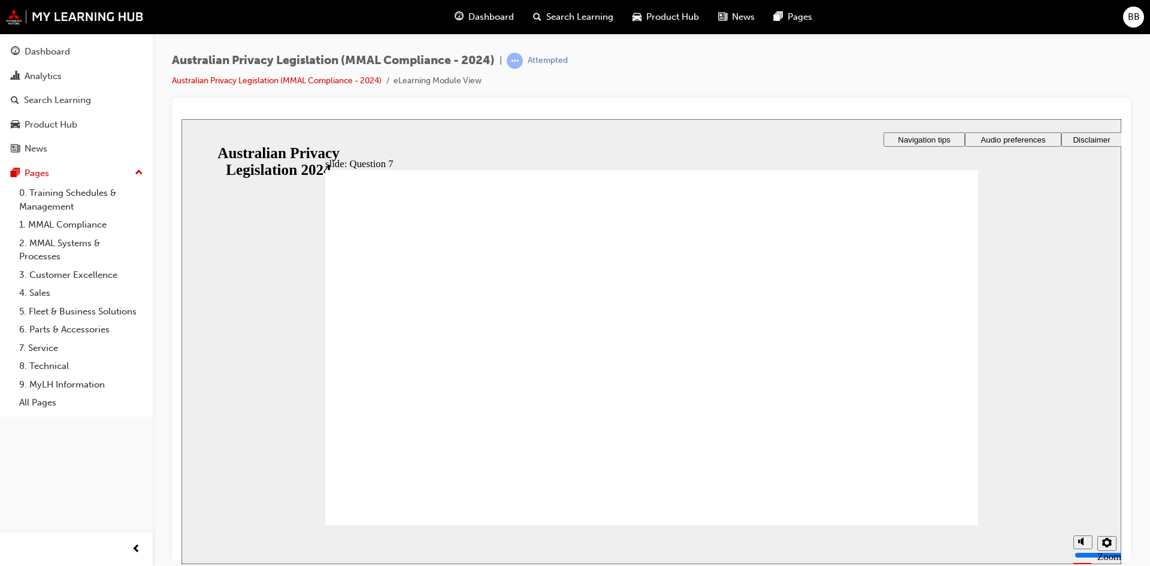
drag, startPoint x: 429, startPoint y: 483, endPoint x: 437, endPoint y: 486, distance: 8.6
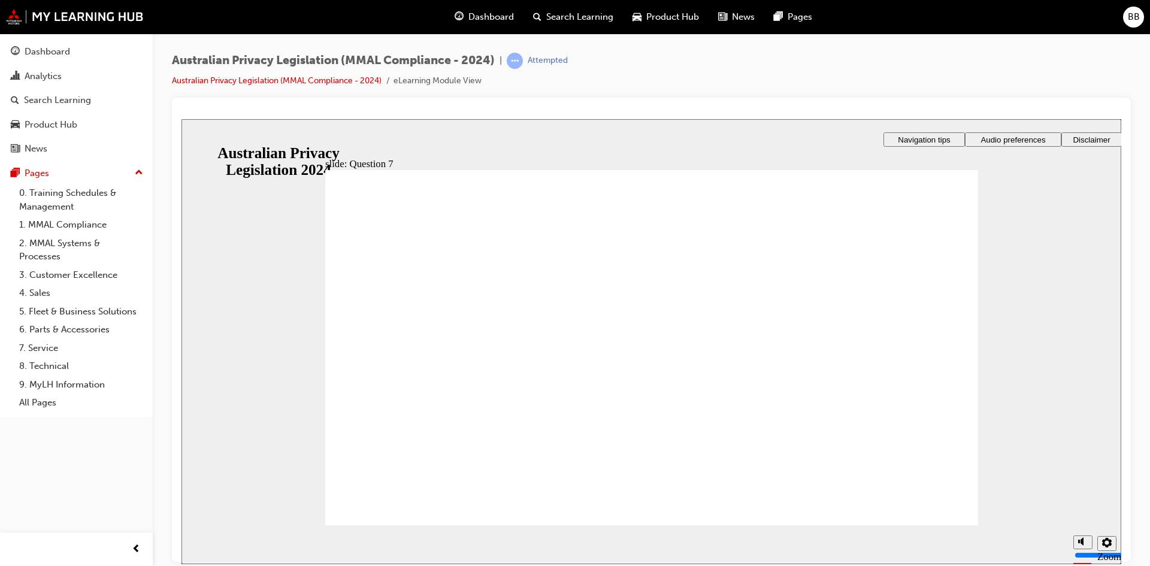
checkbox input "true"
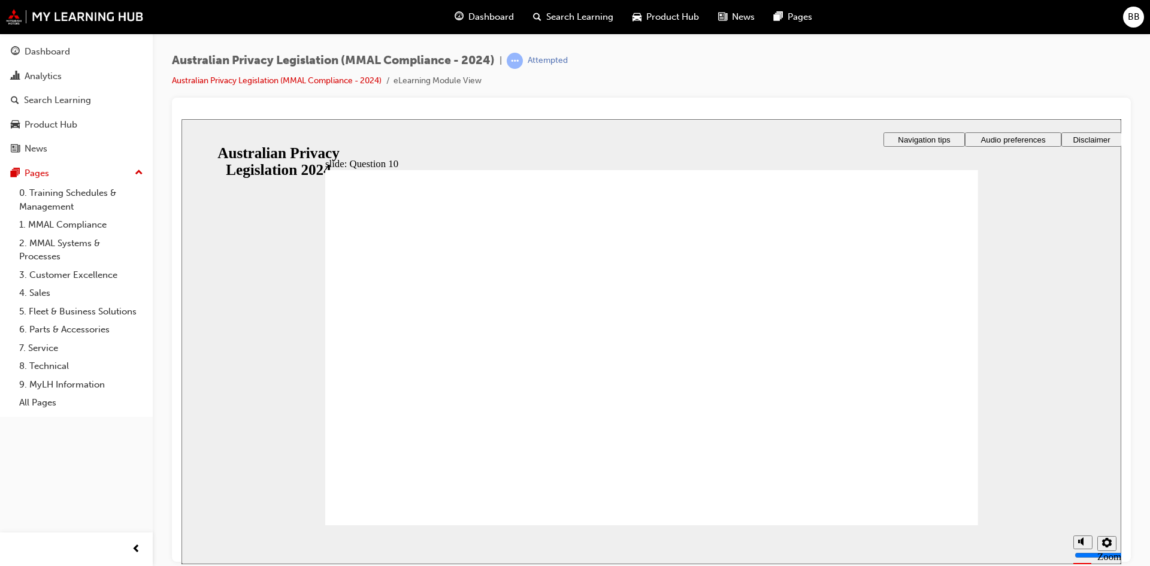
radio input "true"
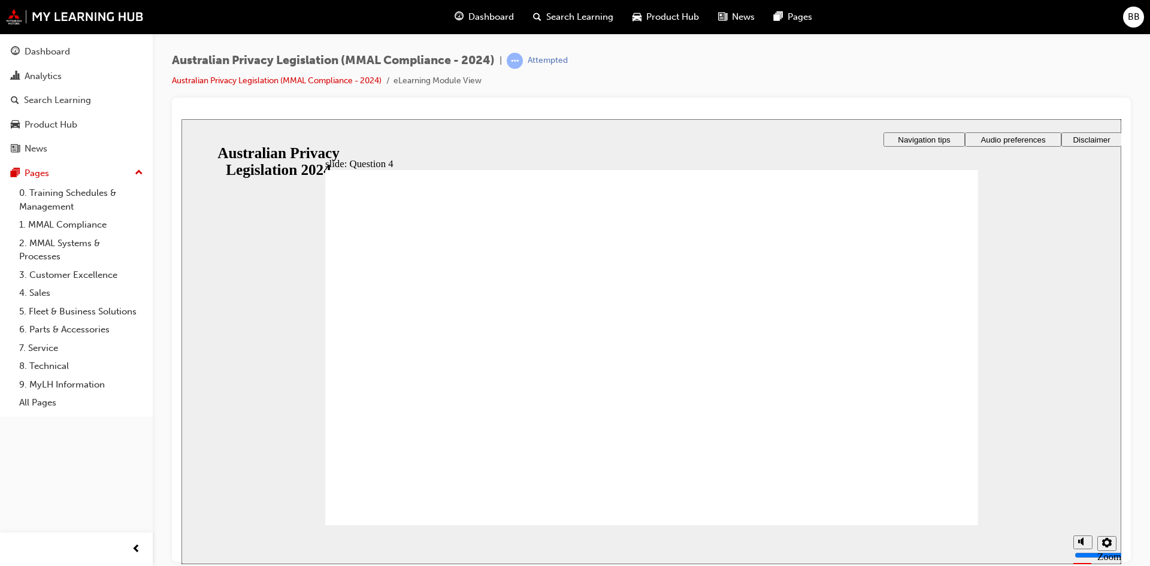
checkbox input "true"
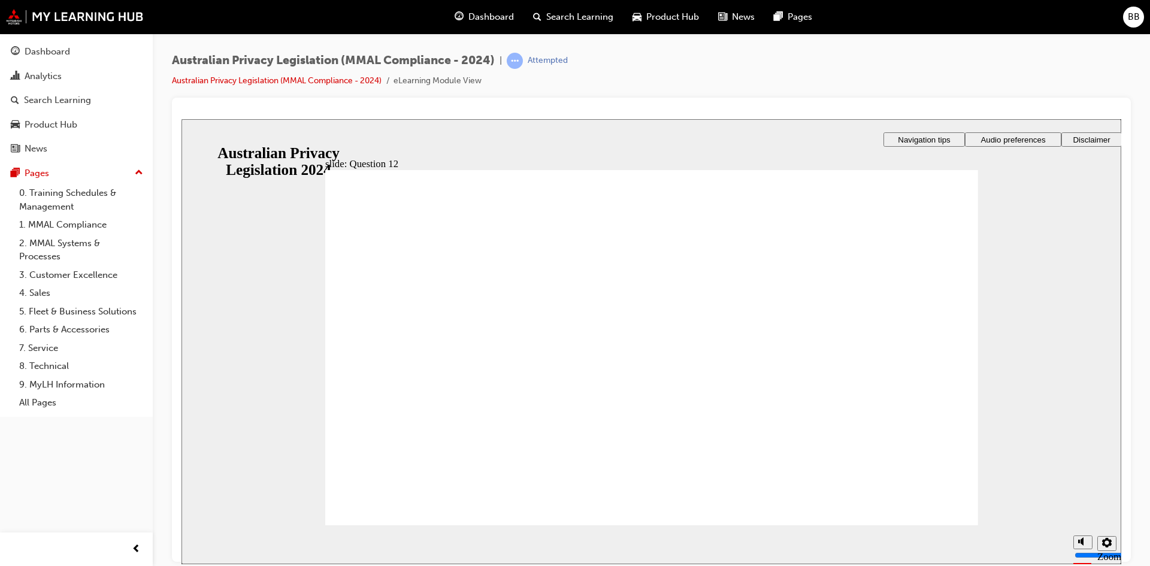
checkbox input "true"
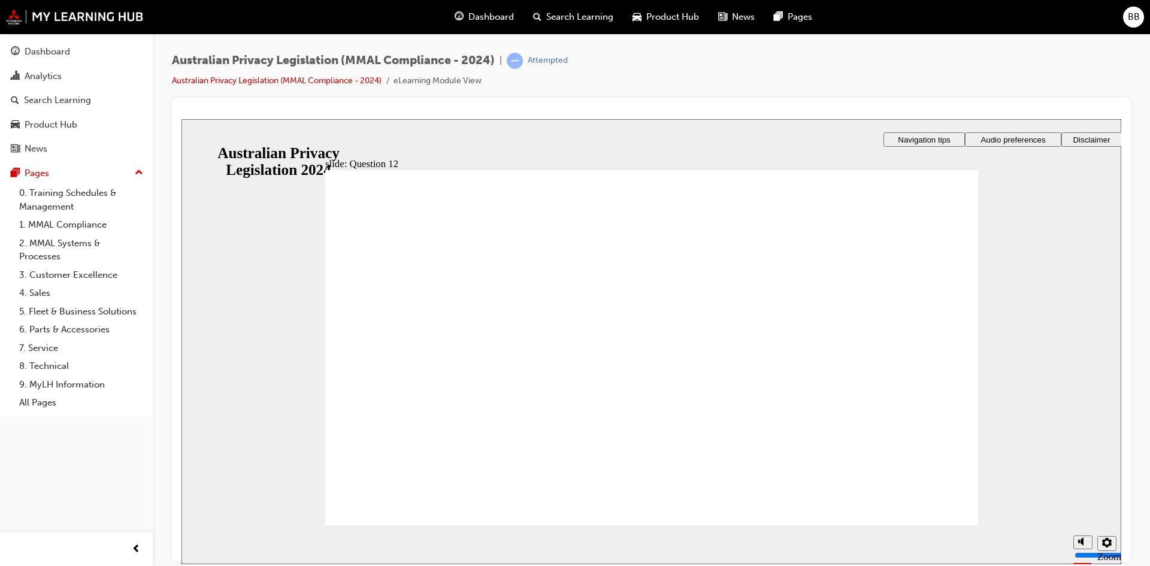
radio input "true"
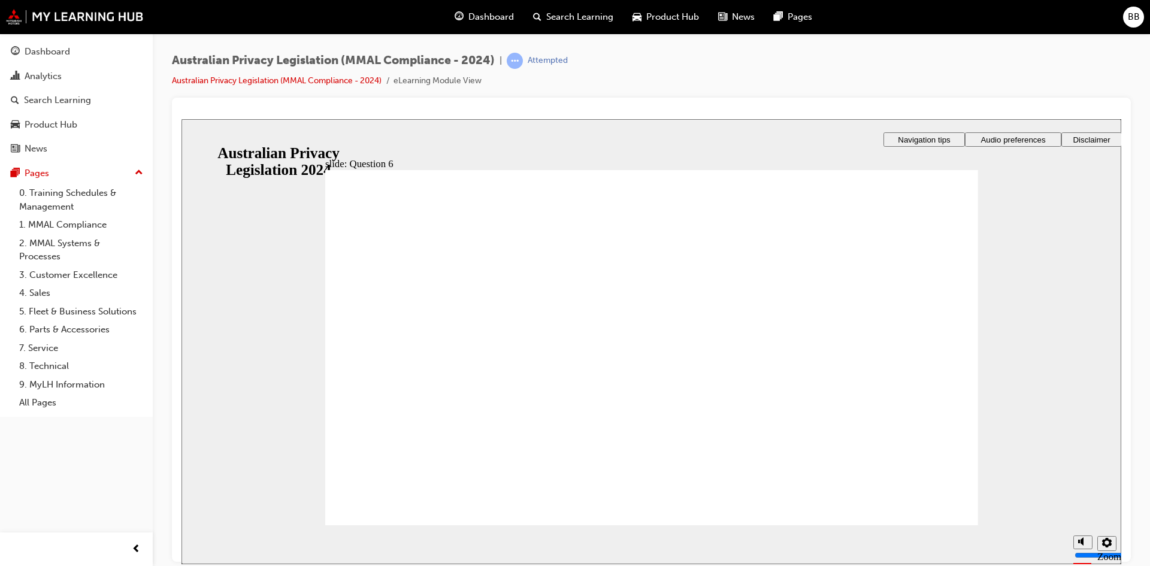
radio input "true"
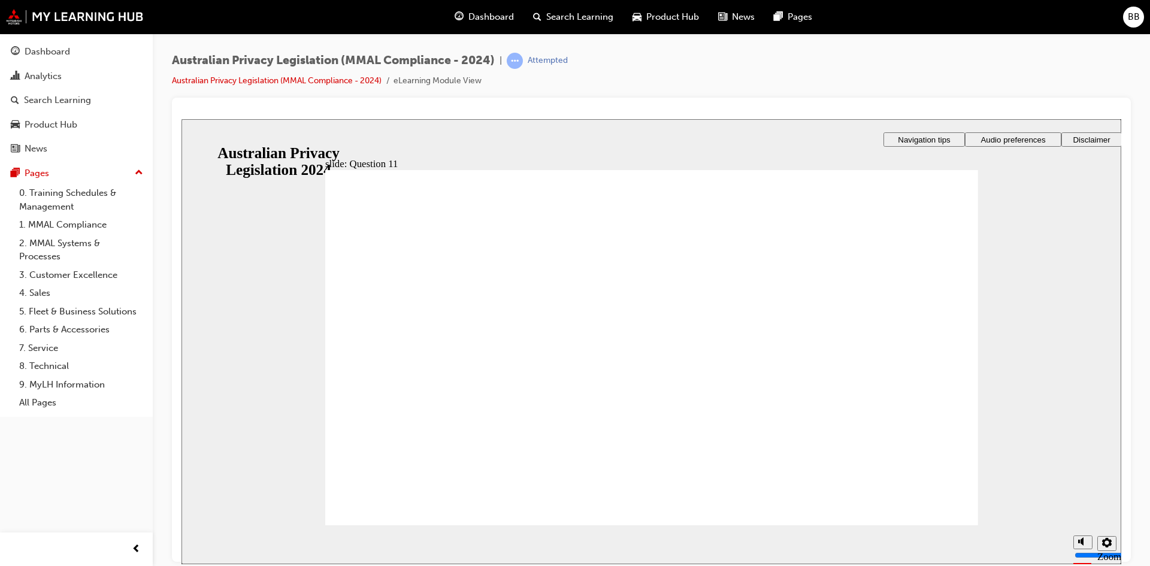
radio input "true"
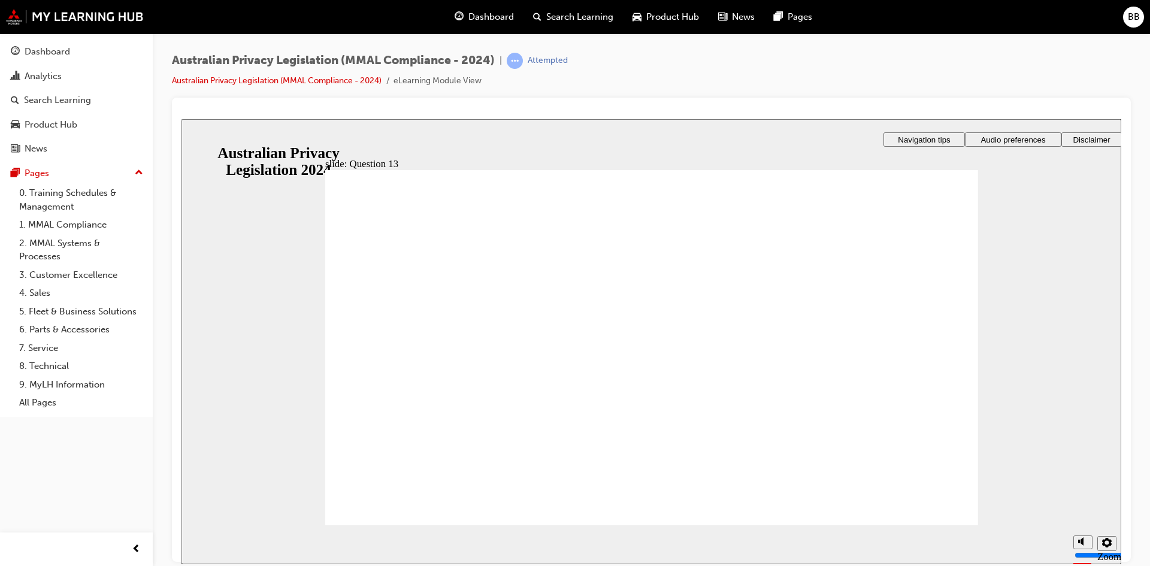
click at [917, 525] on section "Playback Speed 2 1.75 1.5 1.25 0.75" at bounding box center [652, 544] width 940 height 39
radio input "true"
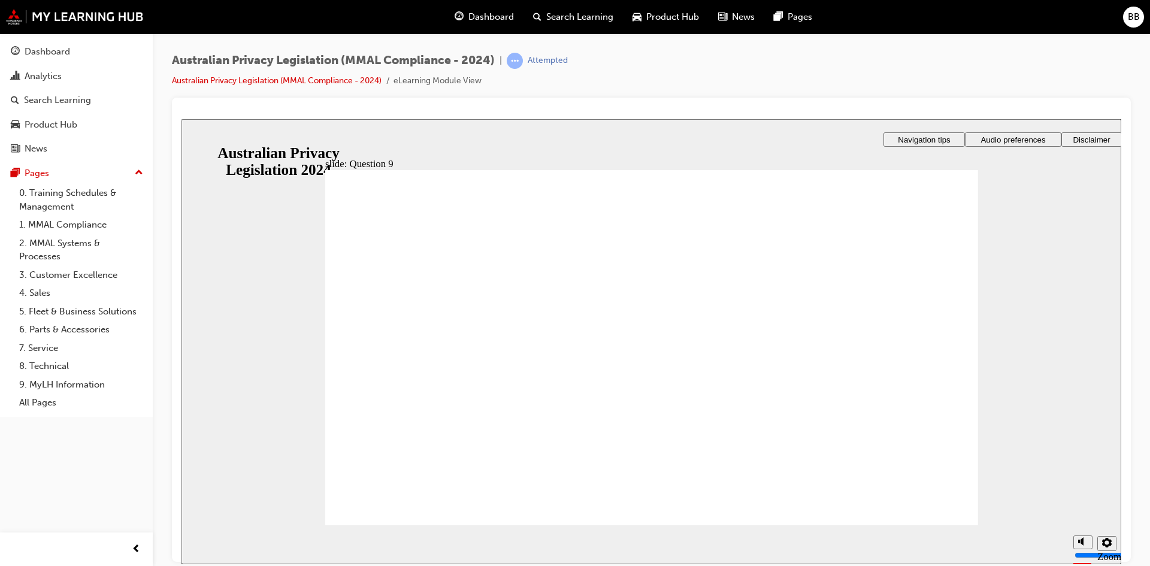
radio input "true"
drag, startPoint x: 416, startPoint y: 488, endPoint x: 450, endPoint y: 489, distance: 33.6
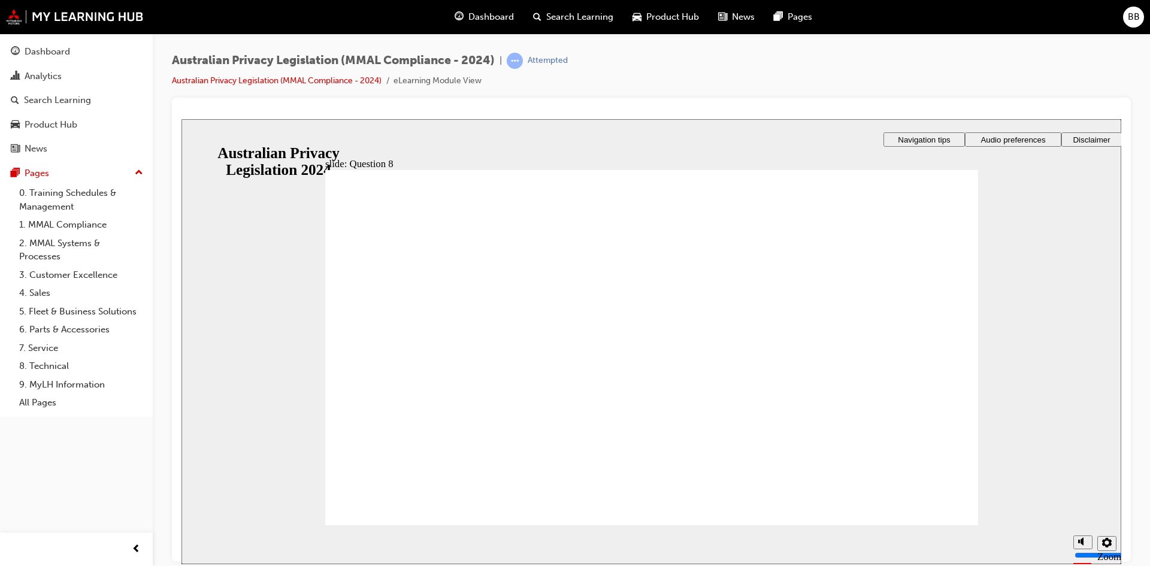
radio input "true"
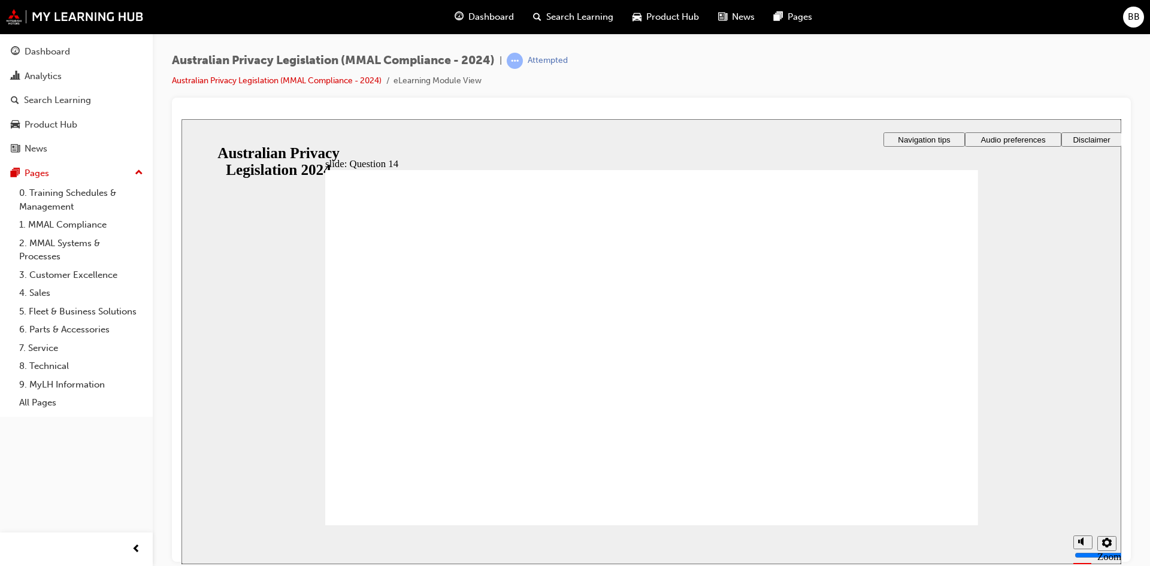
radio input "true"
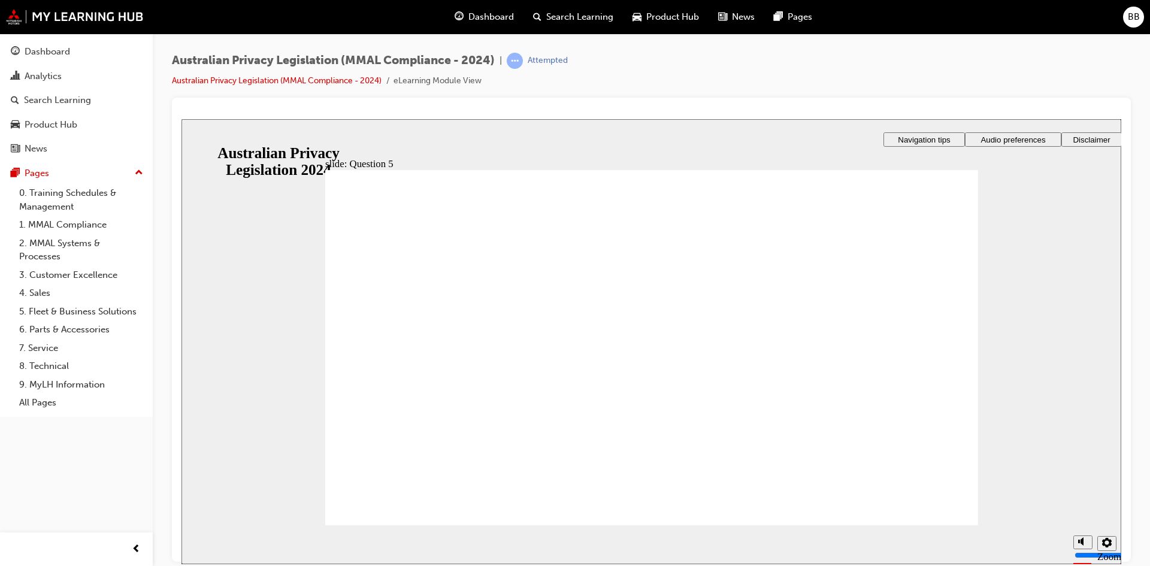
radio input "true"
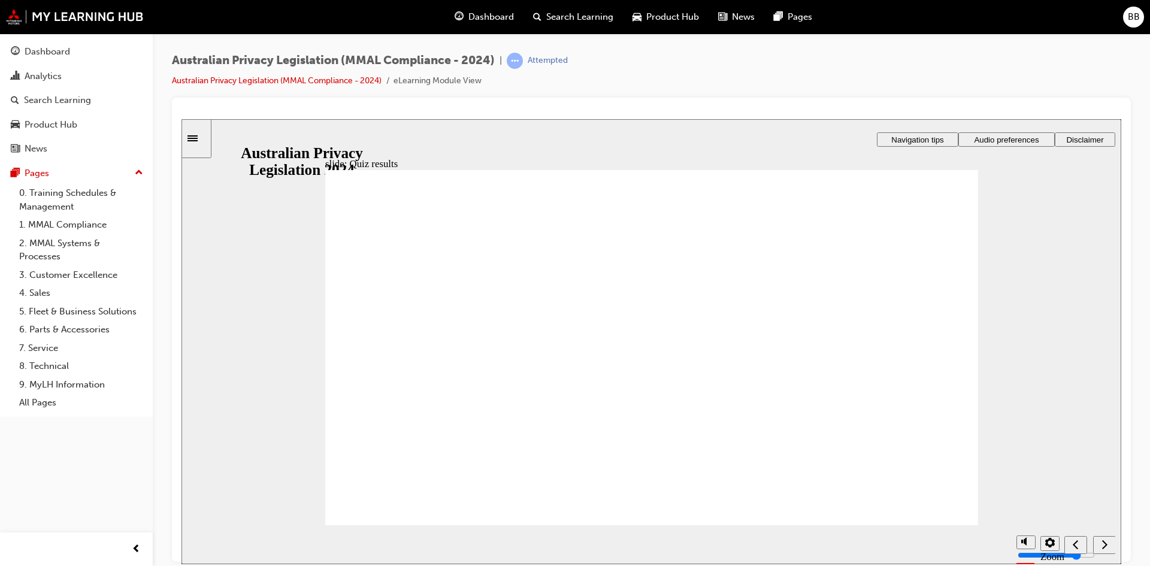
click at [489, 26] on div "Dashboard" at bounding box center [484, 17] width 78 height 25
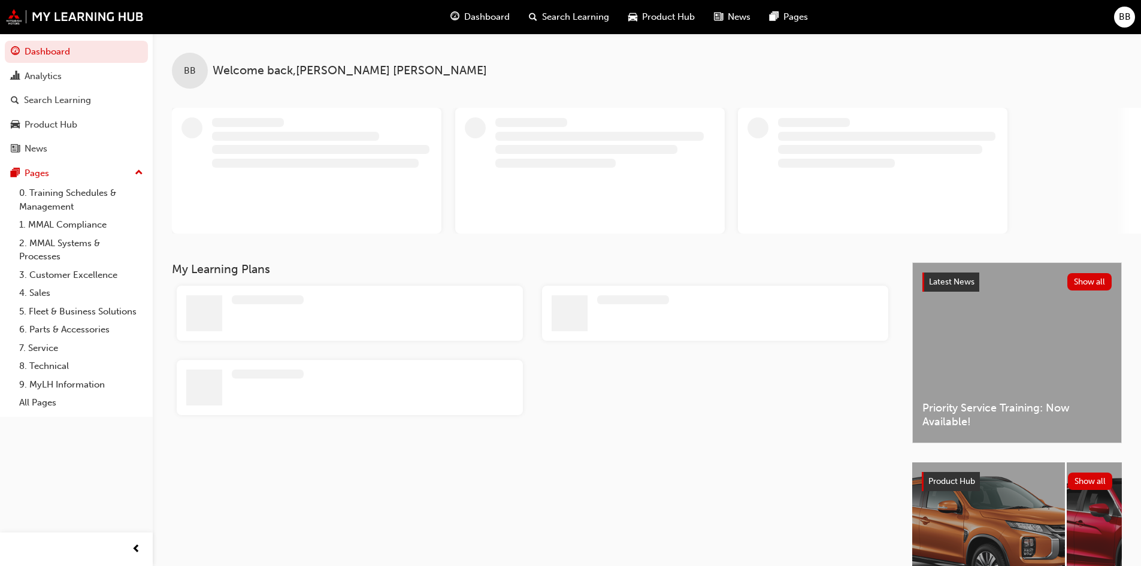
click at [488, 22] on span "Dashboard" at bounding box center [487, 17] width 46 height 14
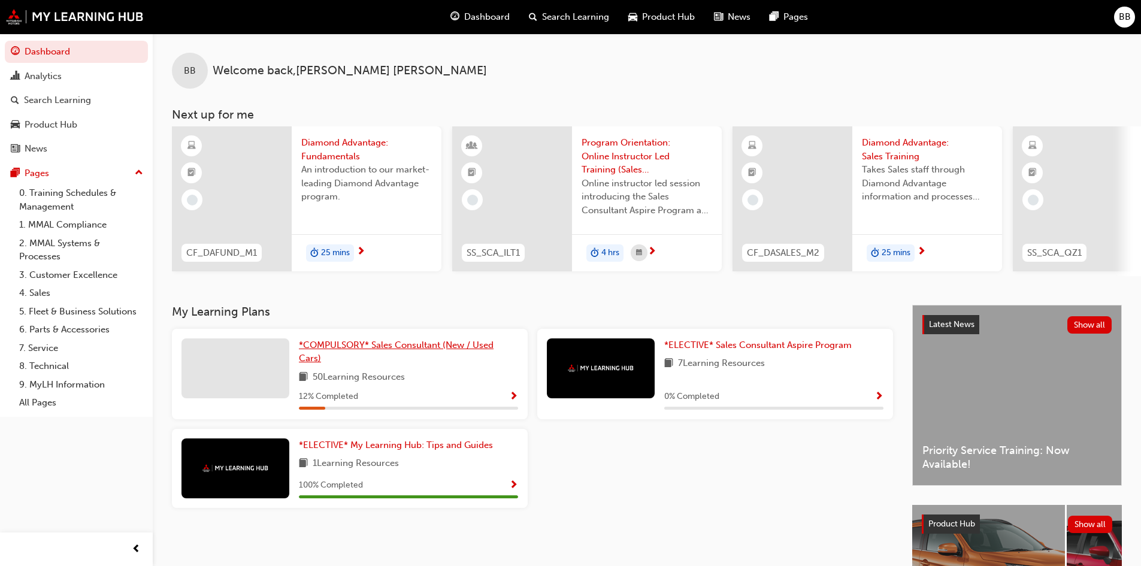
click at [394, 349] on span "*COMPULSORY* Sales Consultant (New / Used Cars)" at bounding box center [396, 352] width 195 height 25
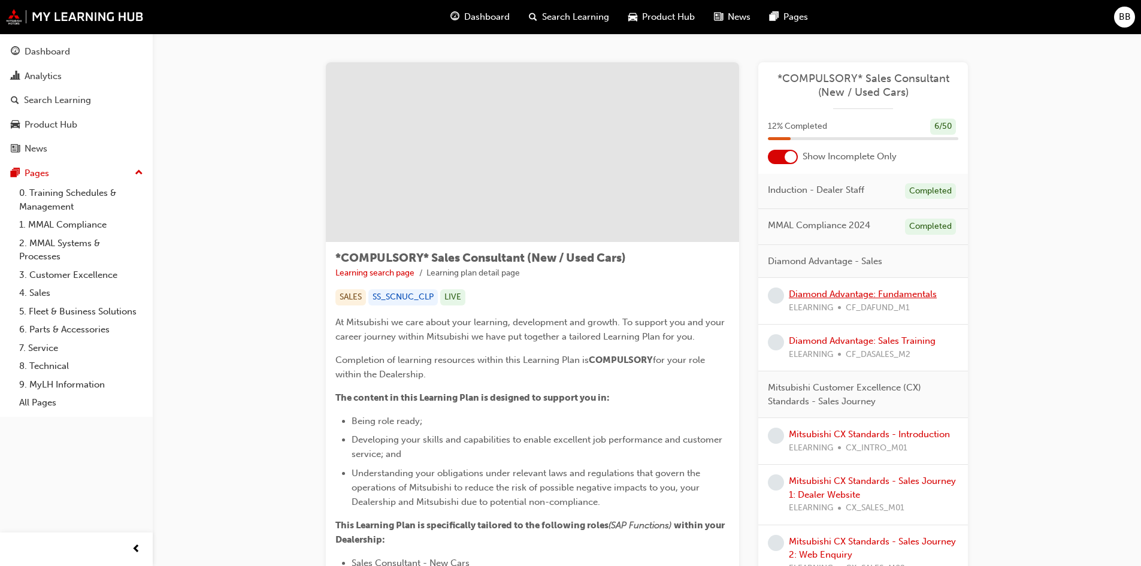
click at [866, 293] on link "Diamond Advantage: Fundamentals" at bounding box center [863, 294] width 148 height 11
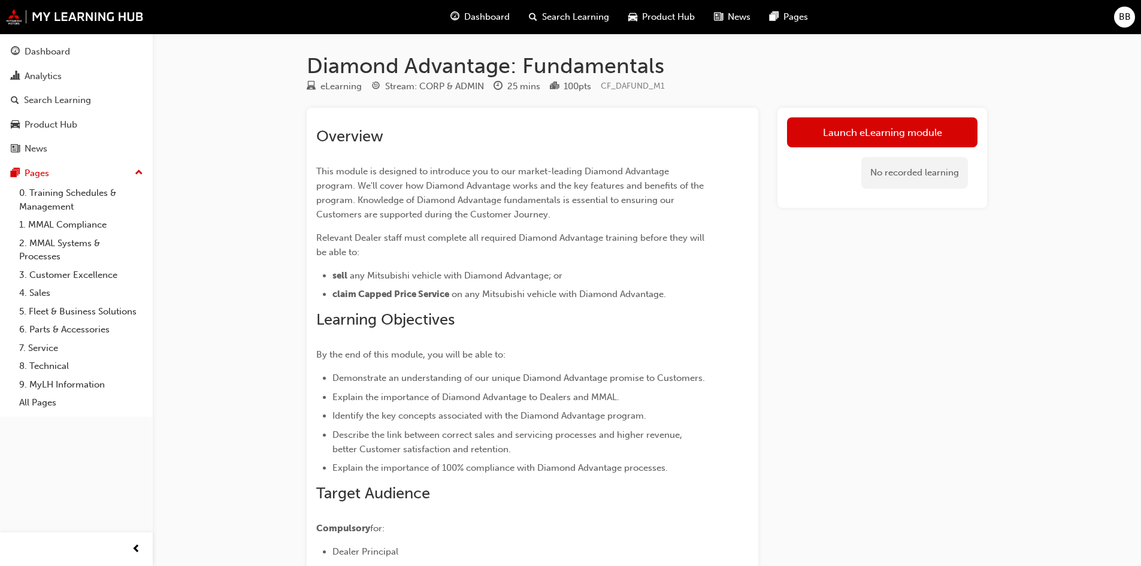
click at [906, 163] on div "No recorded learning" at bounding box center [914, 173] width 107 height 32
click at [916, 142] on link "Launch eLearning module" at bounding box center [882, 132] width 191 height 30
